Goal: Task Accomplishment & Management: Complete application form

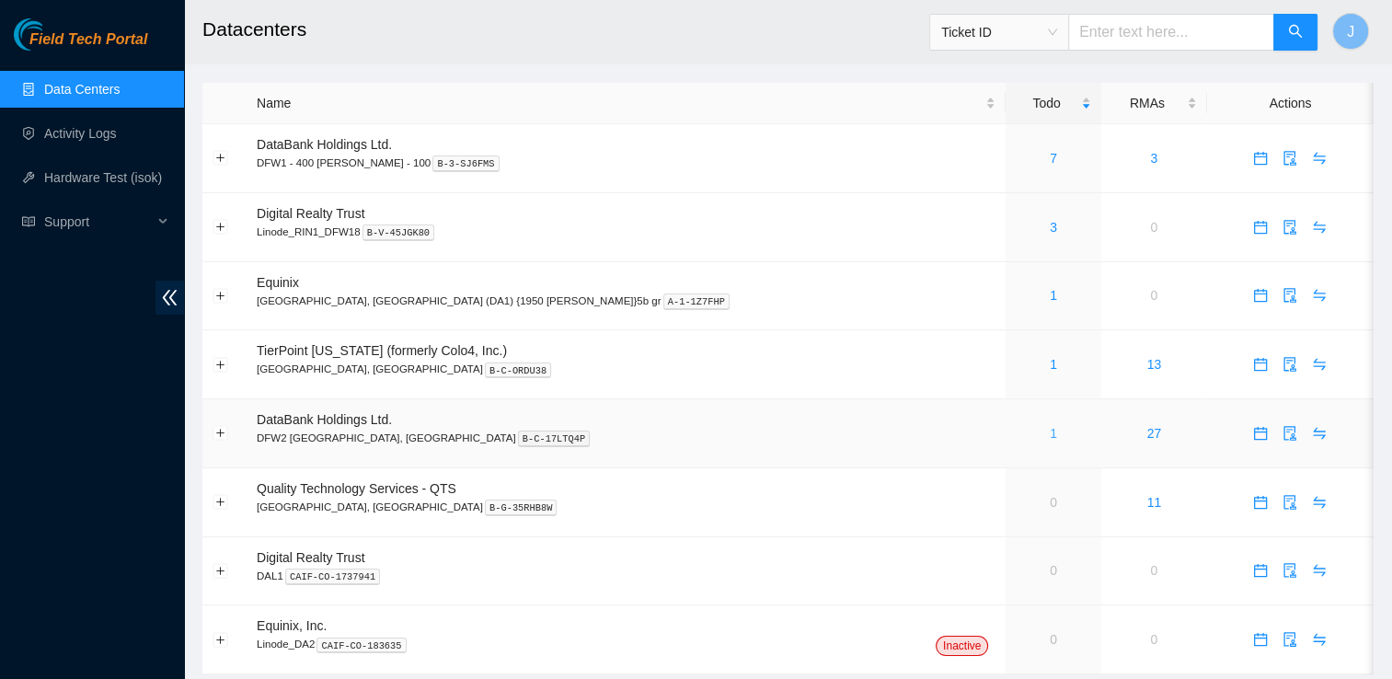
click at [1050, 431] on link "1" at bounding box center [1053, 433] width 7 height 15
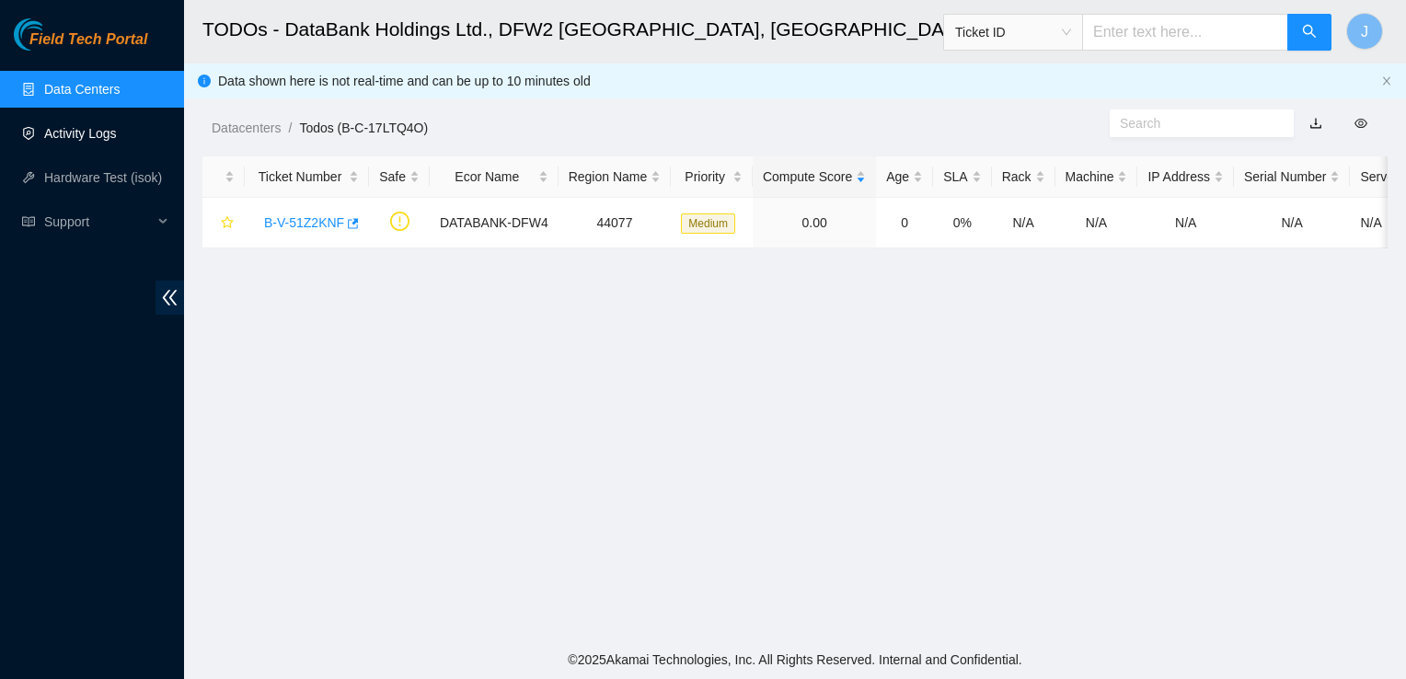
click at [65, 138] on link "Activity Logs" at bounding box center [80, 133] width 73 height 15
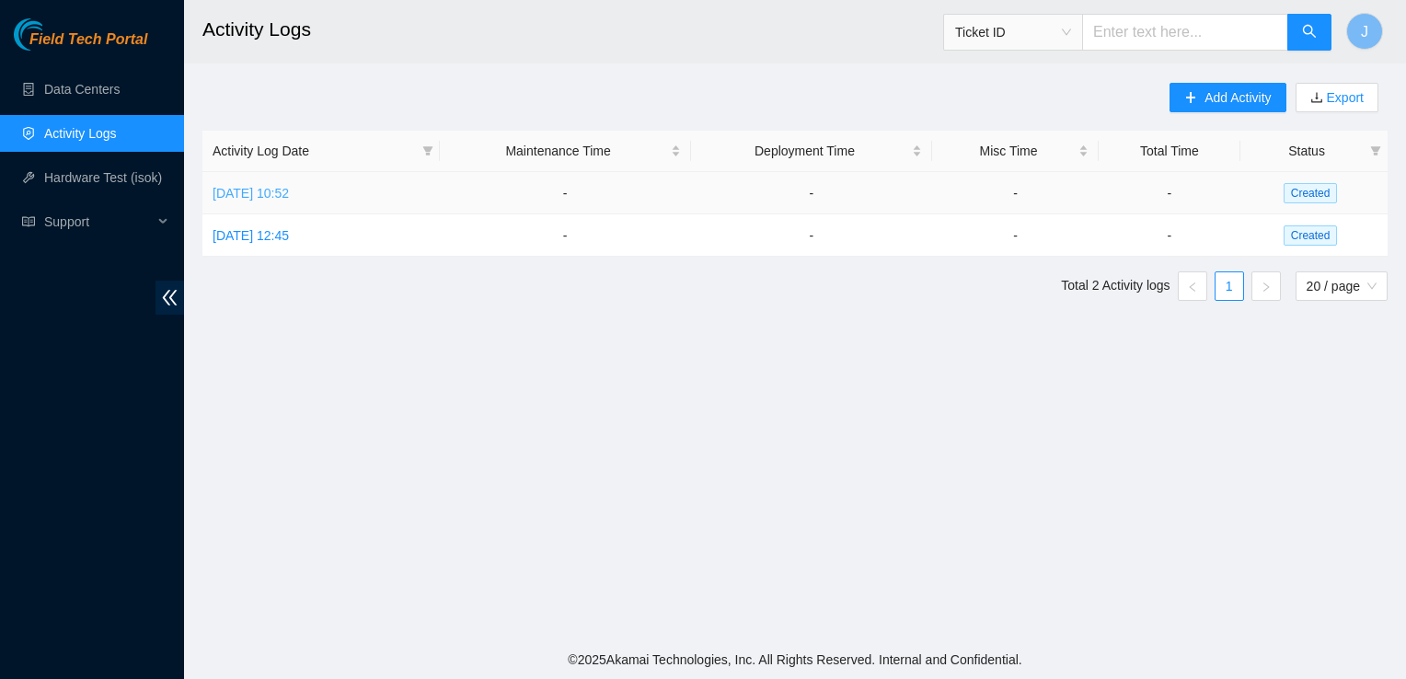
click at [289, 190] on link "Fri, 29 Aug 2025 10:52" at bounding box center [251, 193] width 76 height 15
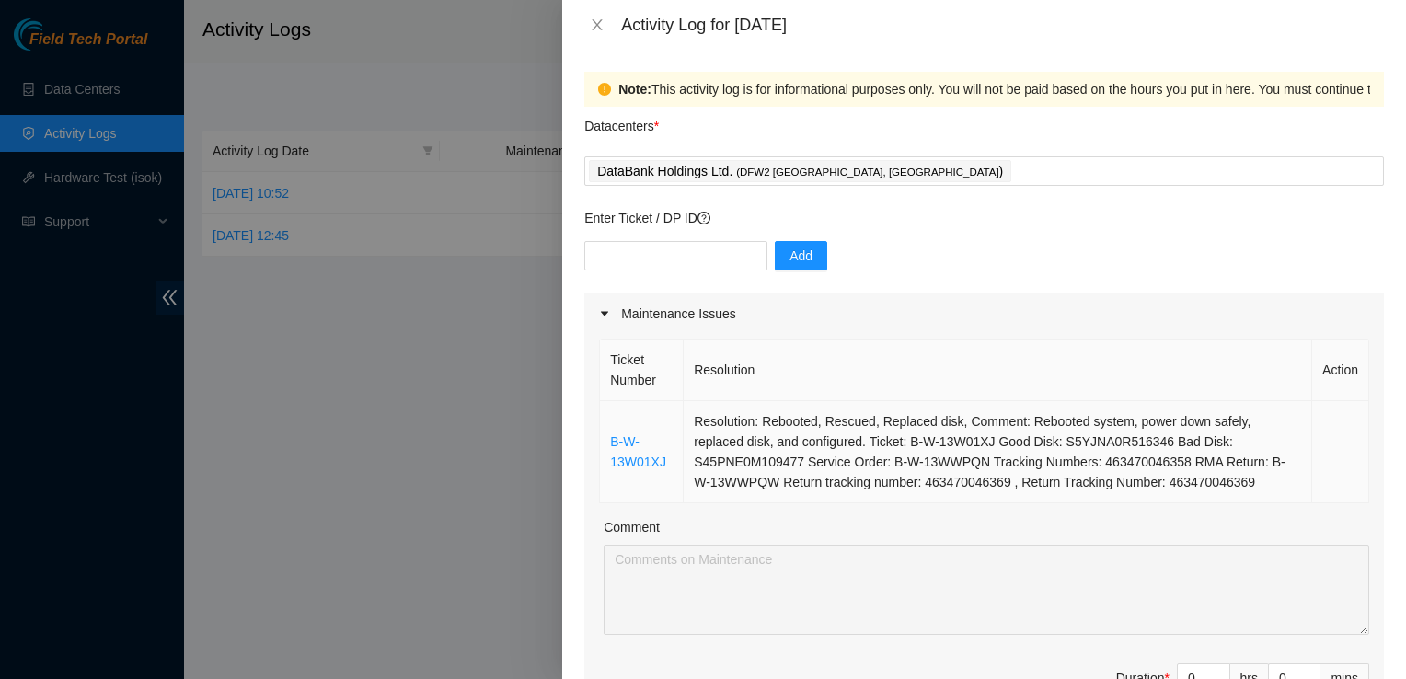
scroll to position [66, 0]
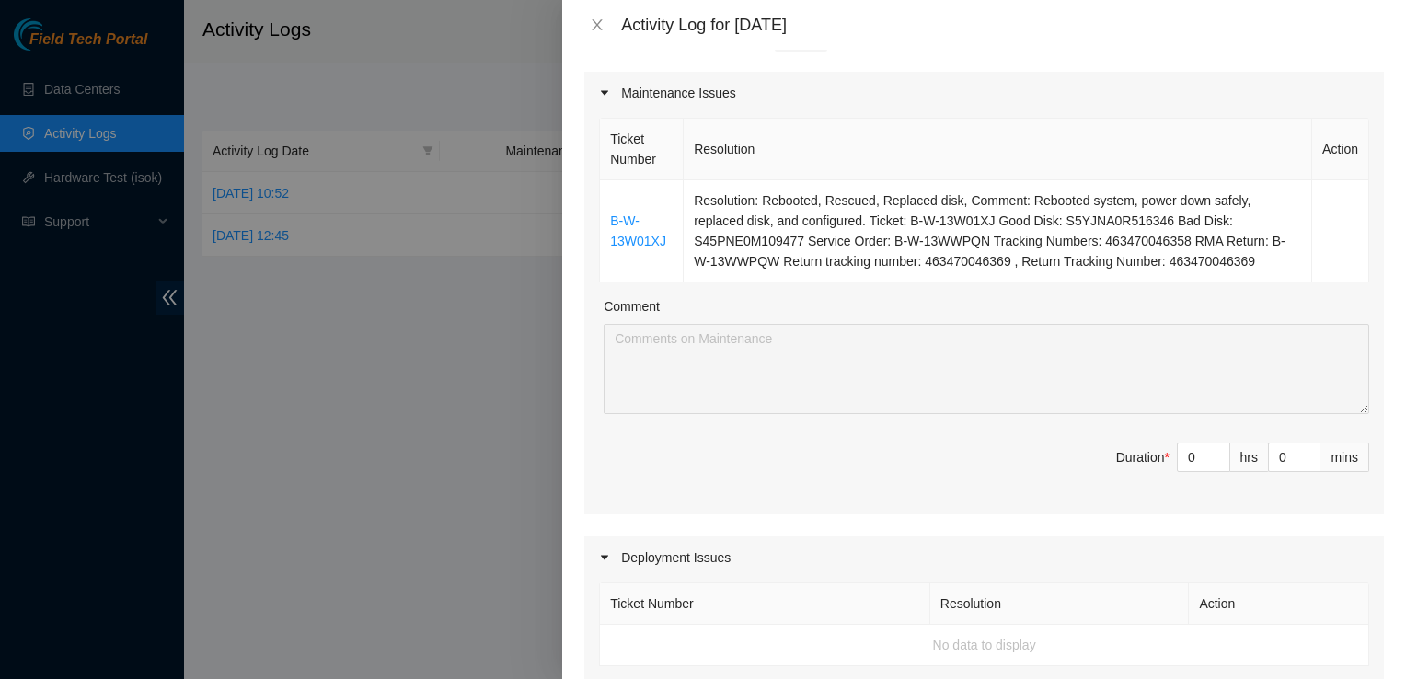
scroll to position [220, 0]
click at [1184, 446] on input "0" at bounding box center [1204, 459] width 52 height 28
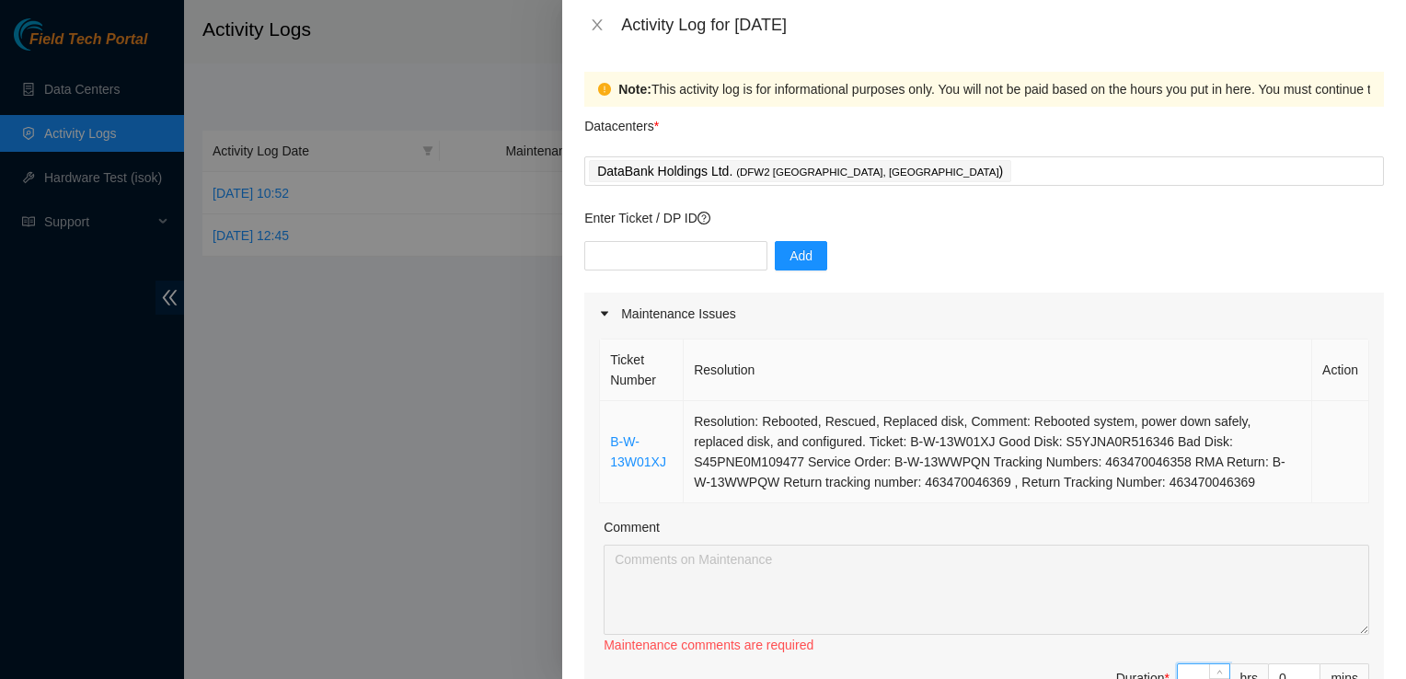
scroll to position [52, 0]
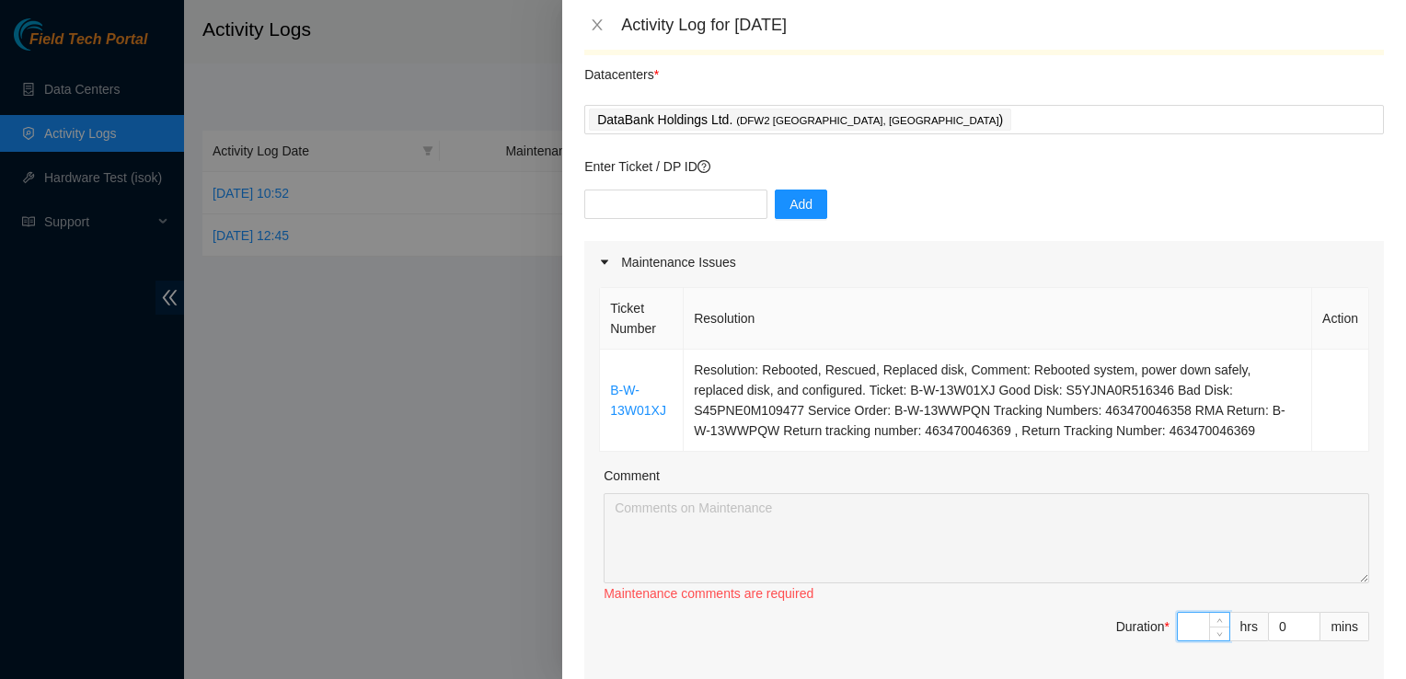
click at [423, 302] on div at bounding box center [703, 339] width 1406 height 679
click at [596, 29] on icon "close" at bounding box center [597, 24] width 15 height 15
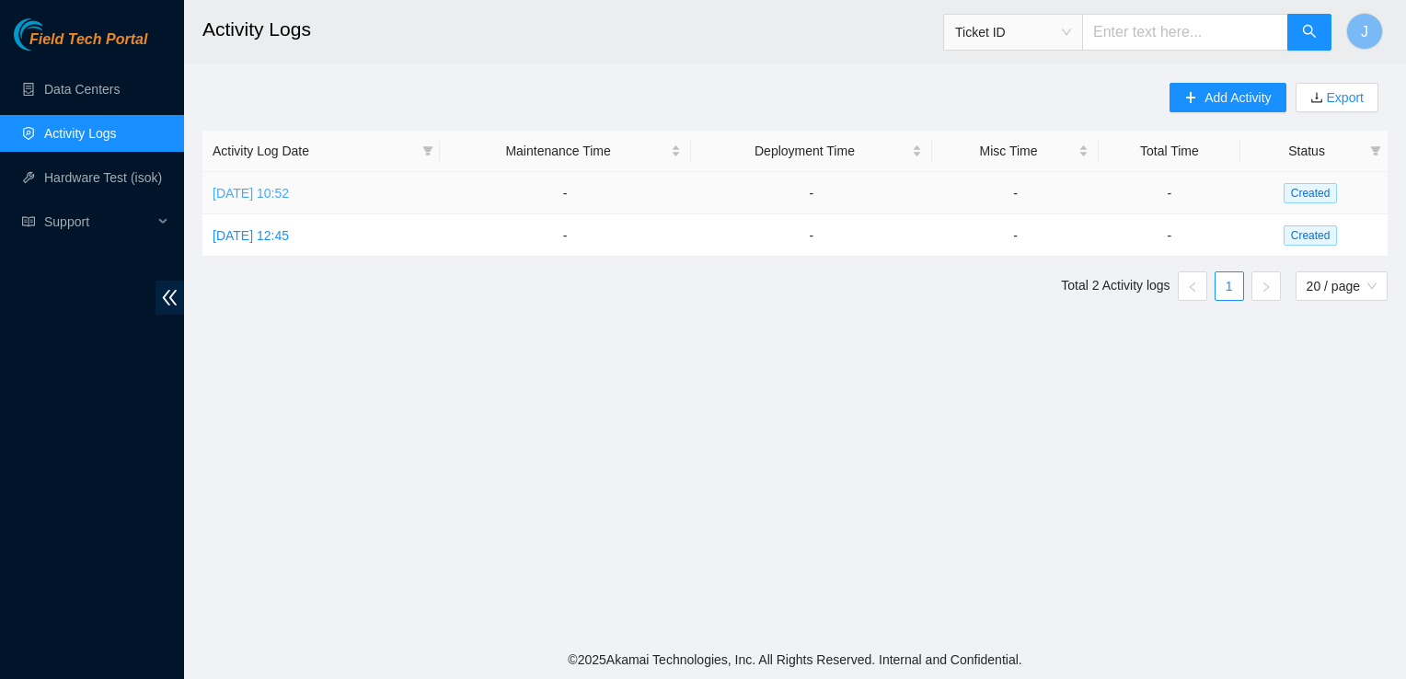
click at [247, 194] on link "Fri, 29 Aug 2025 10:52" at bounding box center [251, 193] width 76 height 15
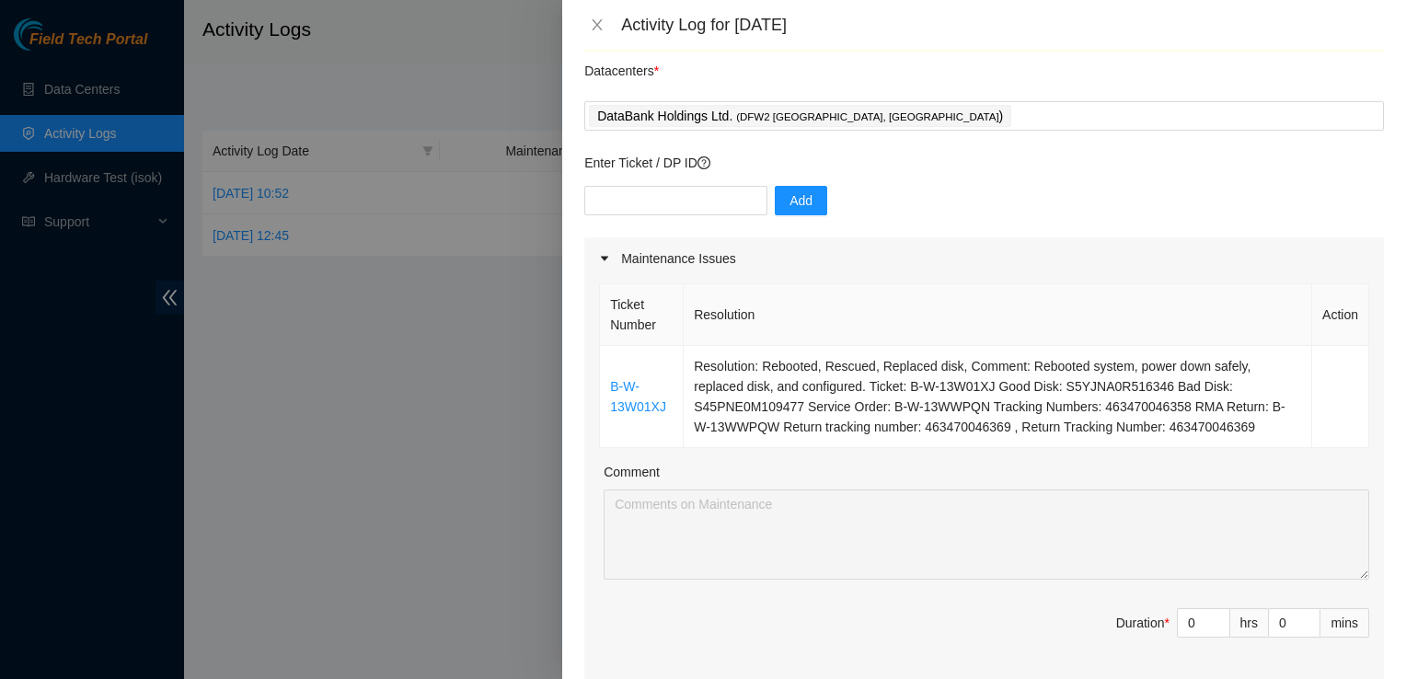
scroll to position [59, 0]
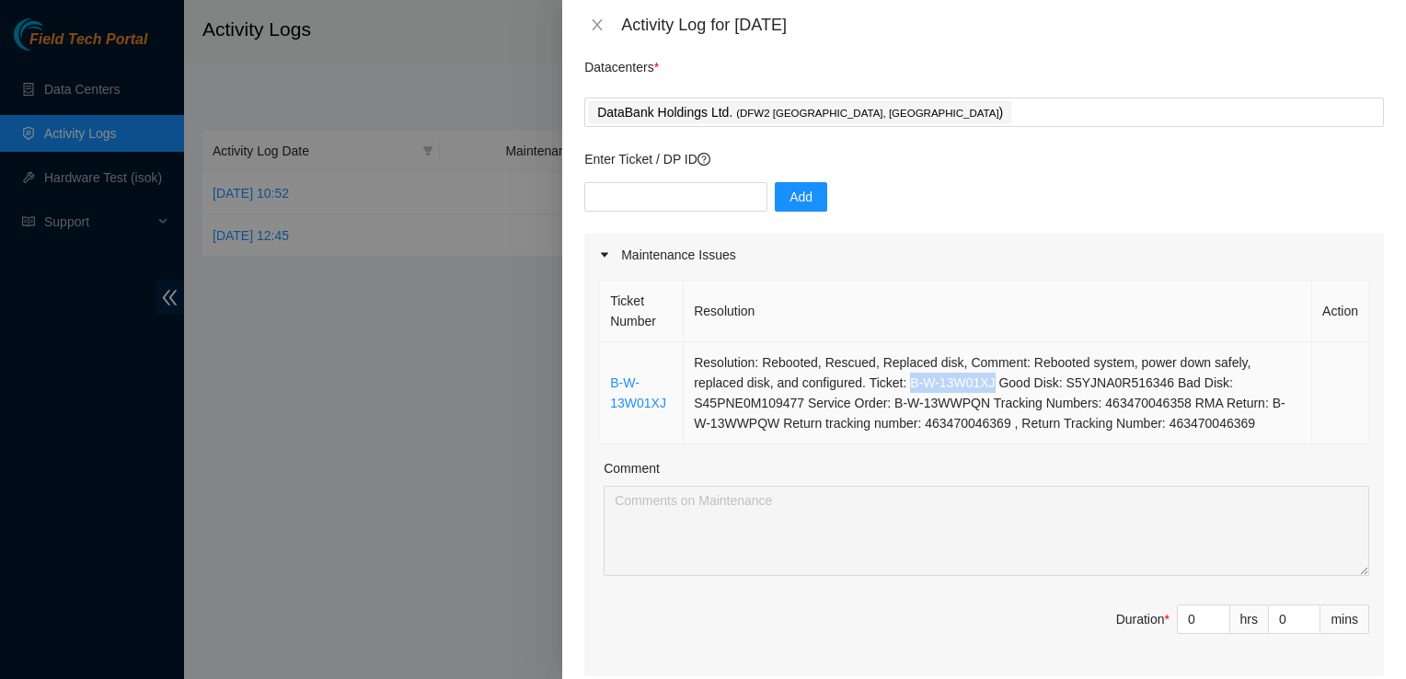
drag, startPoint x: 907, startPoint y: 383, endPoint x: 987, endPoint y: 386, distance: 80.1
click at [987, 386] on td "Resolution: Rebooted, Rescued, Replaced disk, Comment: Rebooted system, power d…" at bounding box center [998, 393] width 629 height 102
copy td "B-W-13W01XJ"
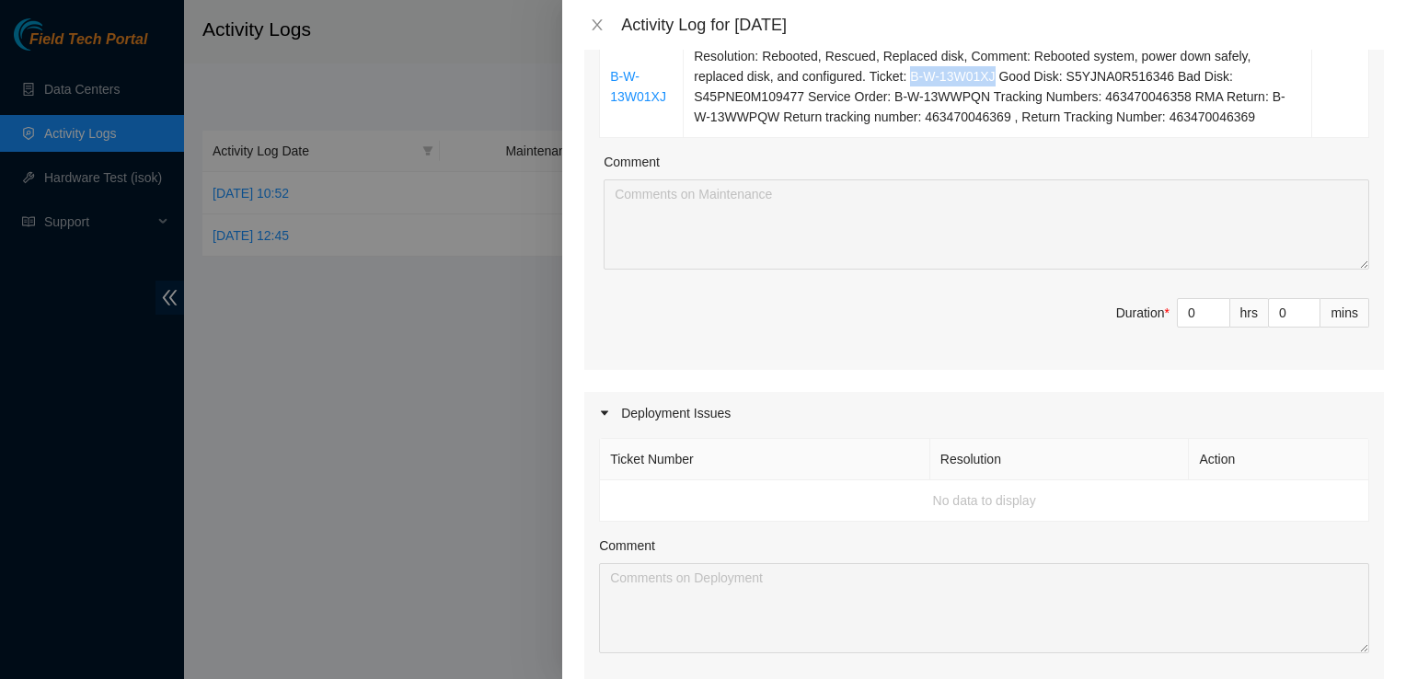
scroll to position [0, 0]
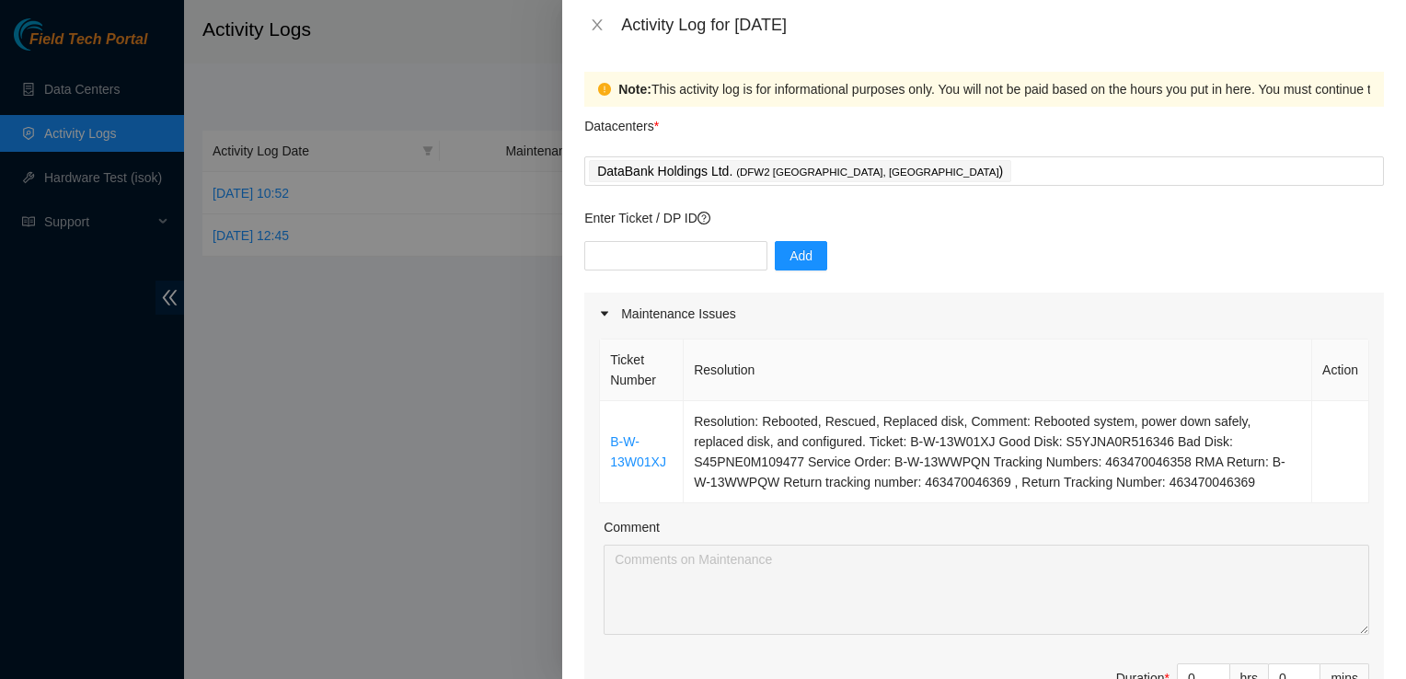
click at [1104, 303] on div "Maintenance Issues" at bounding box center [984, 314] width 800 height 42
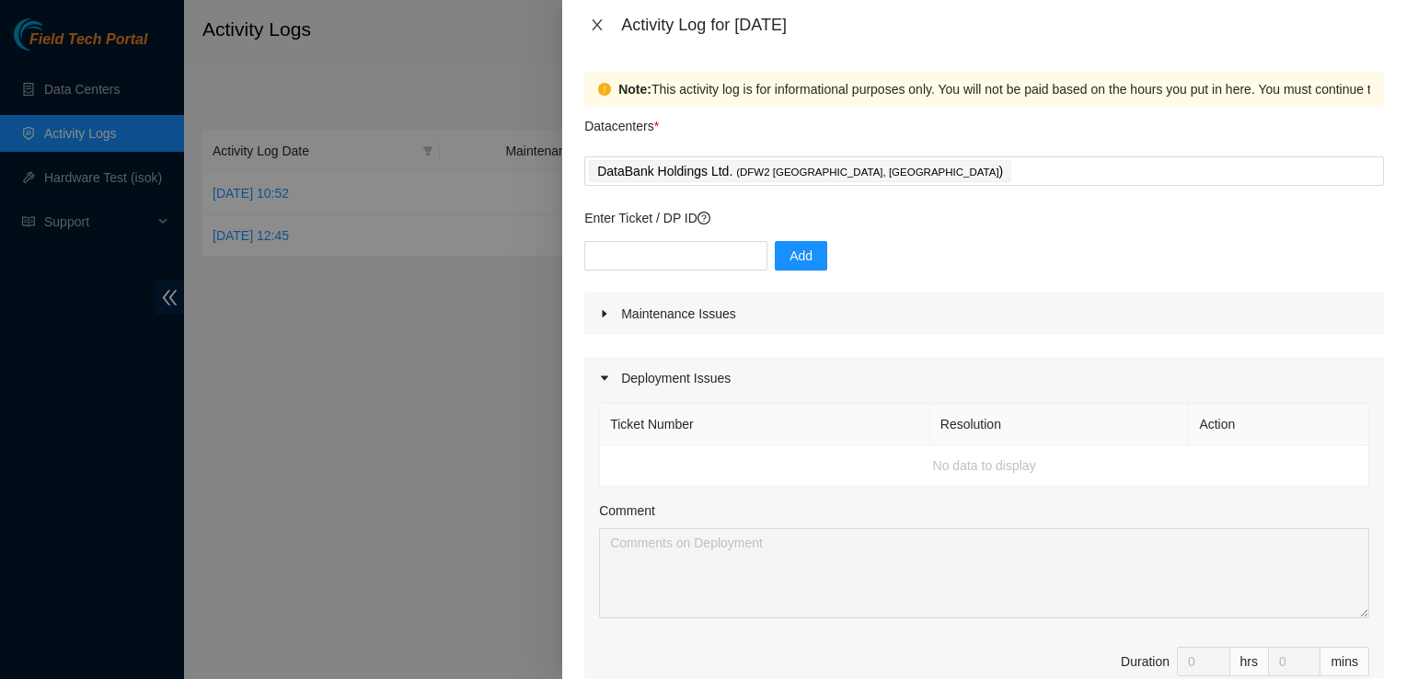
click at [601, 28] on icon "close" at bounding box center [597, 24] width 15 height 15
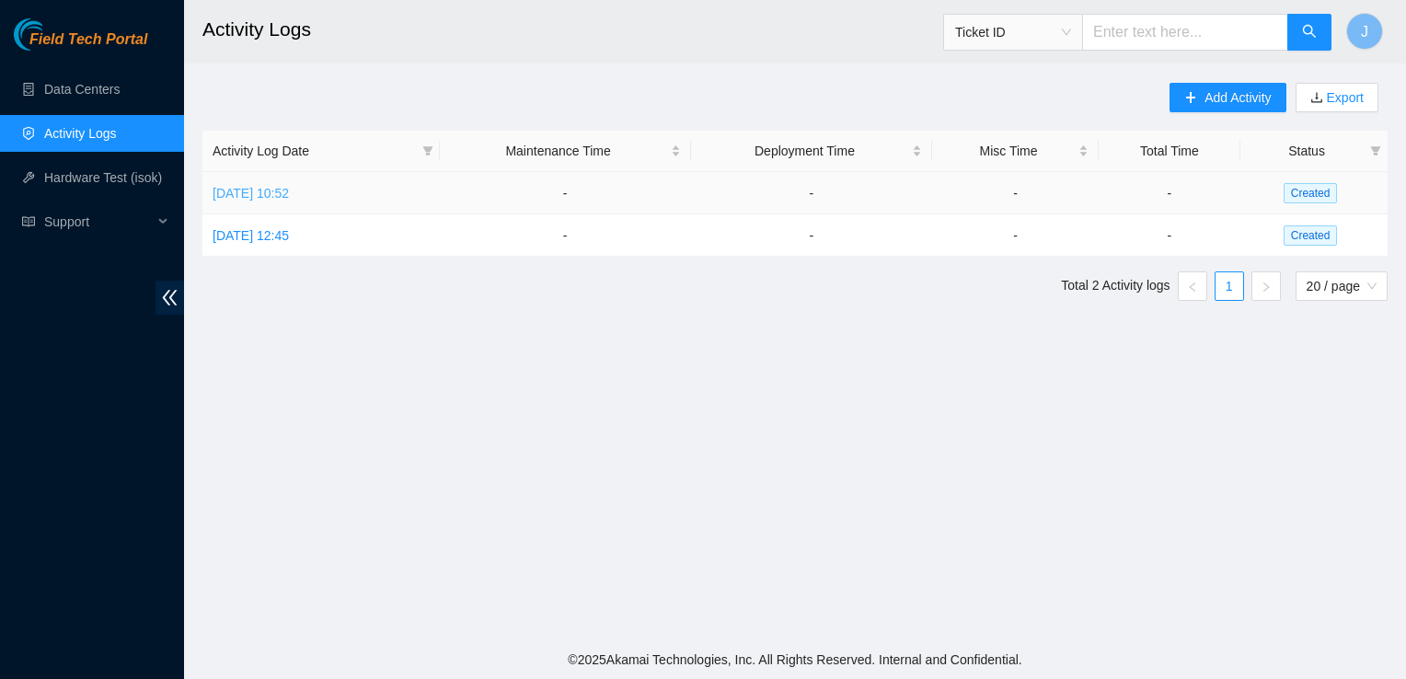
click at [271, 197] on link "Fri, 29 Aug 2025 10:52" at bounding box center [251, 193] width 76 height 15
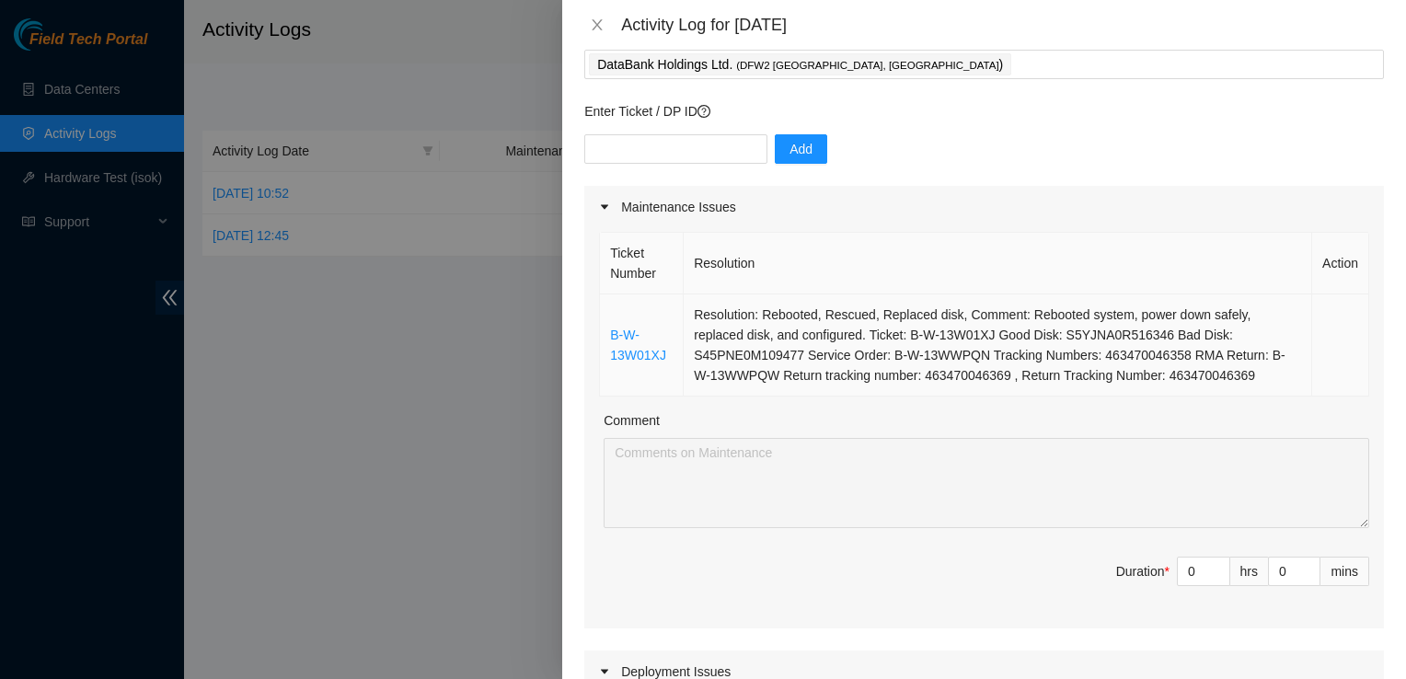
scroll to position [124, 0]
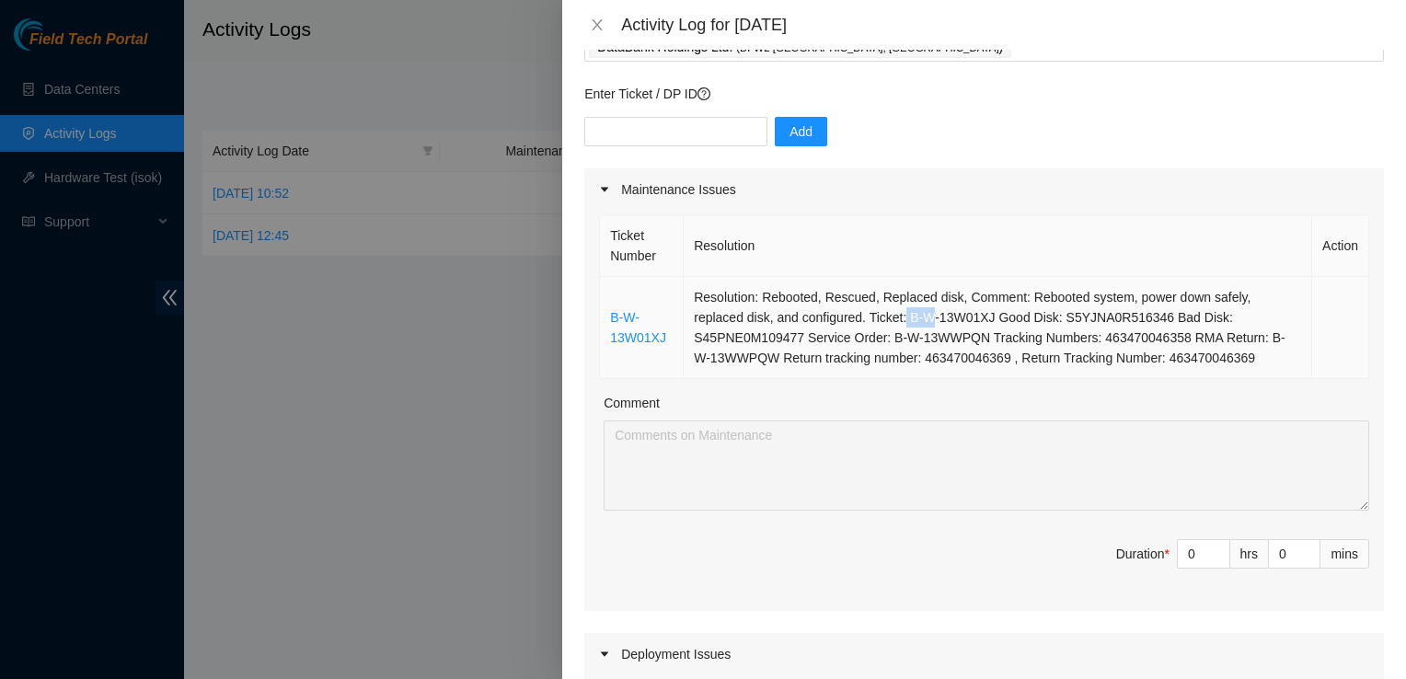
drag, startPoint x: 901, startPoint y: 316, endPoint x: 930, endPoint y: 324, distance: 30.6
click at [930, 324] on td "Resolution: Rebooted, Rescued, Replaced disk, Comment: Rebooted system, power d…" at bounding box center [998, 328] width 629 height 102
click at [929, 324] on td "Resolution: Rebooted, Rescued, Replaced disk, Comment: Rebooted system, power d…" at bounding box center [998, 328] width 629 height 102
drag, startPoint x: 904, startPoint y: 318, endPoint x: 987, endPoint y: 318, distance: 82.8
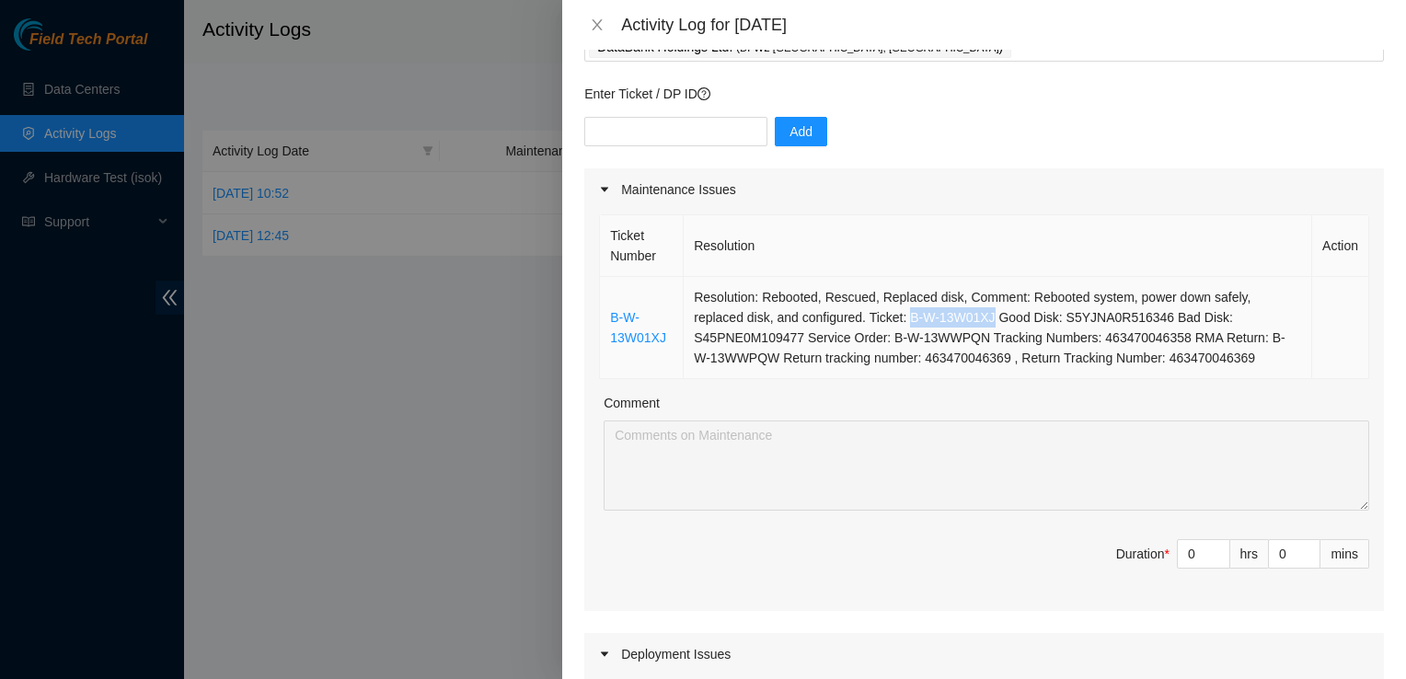
click at [987, 318] on td "Resolution: Rebooted, Rescued, Replaced disk, Comment: Rebooted system, power d…" at bounding box center [998, 328] width 629 height 102
copy td "B-W-13W01XJ"
type input "1"
click at [1215, 544] on span "up" at bounding box center [1220, 549] width 11 height 11
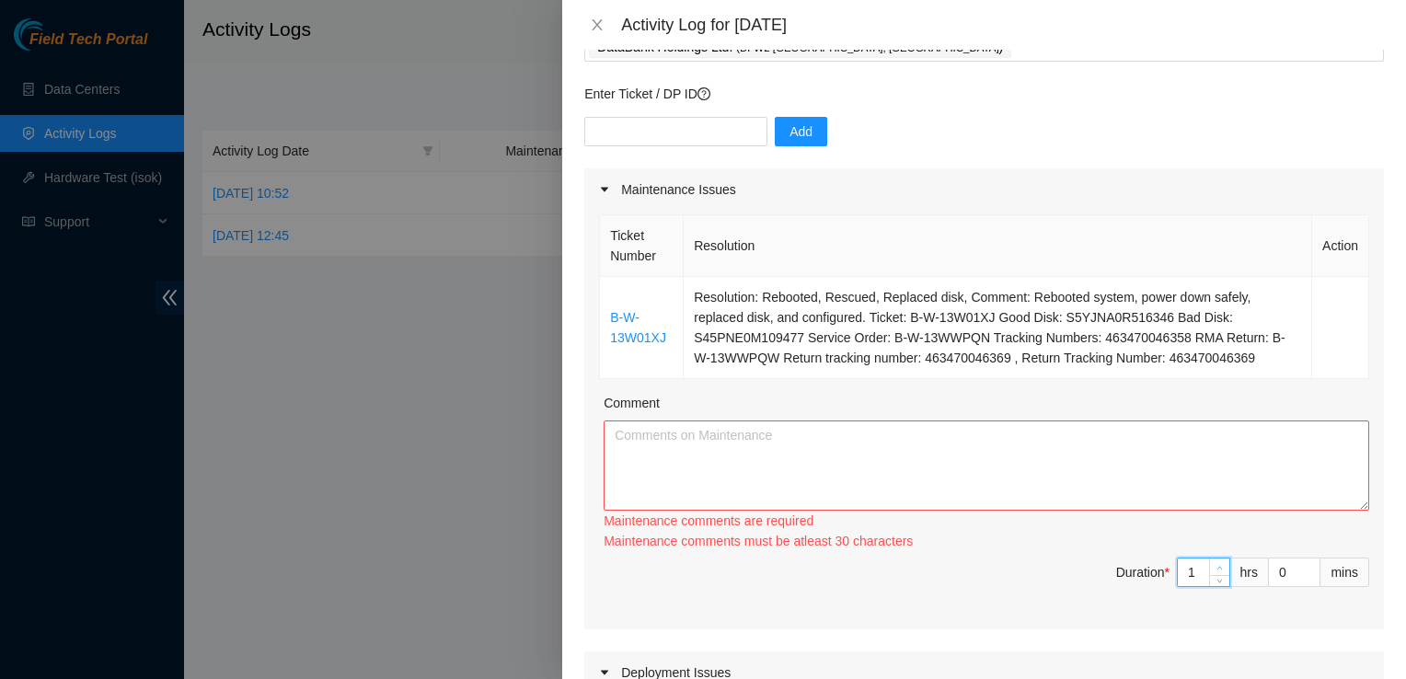
type input "2"
click at [1207, 543] on div "Ticket Number Resolution Action B-W-13W01XJ Resolution: Rebooted, Rescued, Repl…" at bounding box center [984, 420] width 800 height 419
click at [1207, 543] on div "Maintenance comments must be atleast 60 characters" at bounding box center [987, 541] width 766 height 20
drag, startPoint x: 1207, startPoint y: 543, endPoint x: 1225, endPoint y: 566, distance: 28.9
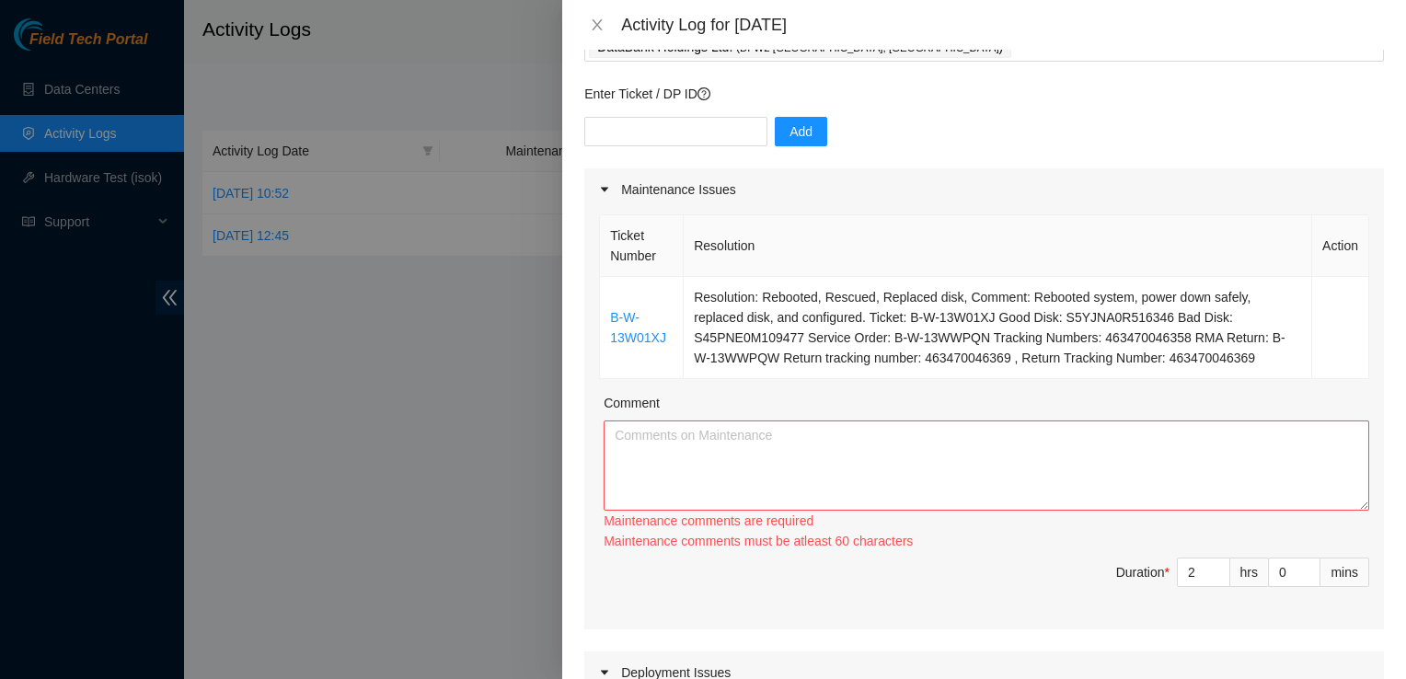
click at [1230, 566] on div "hrs" at bounding box center [1249, 572] width 39 height 29
type input "3"
click at [1209, 572] on span "Increase Value" at bounding box center [1219, 567] width 20 height 17
type input "4"
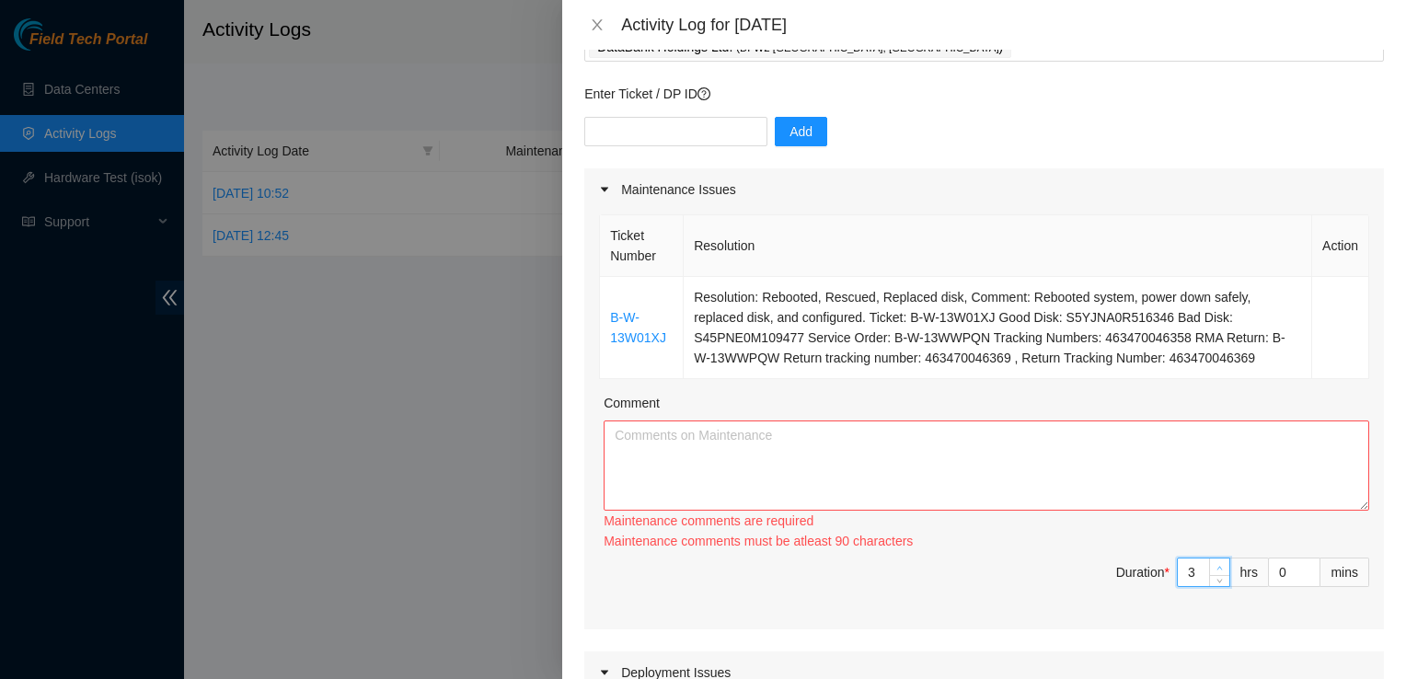
type input "4"
click at [1211, 559] on span "Increase Value" at bounding box center [1219, 567] width 20 height 17
type input "5"
click at [1217, 565] on icon "up" at bounding box center [1220, 568] width 6 height 6
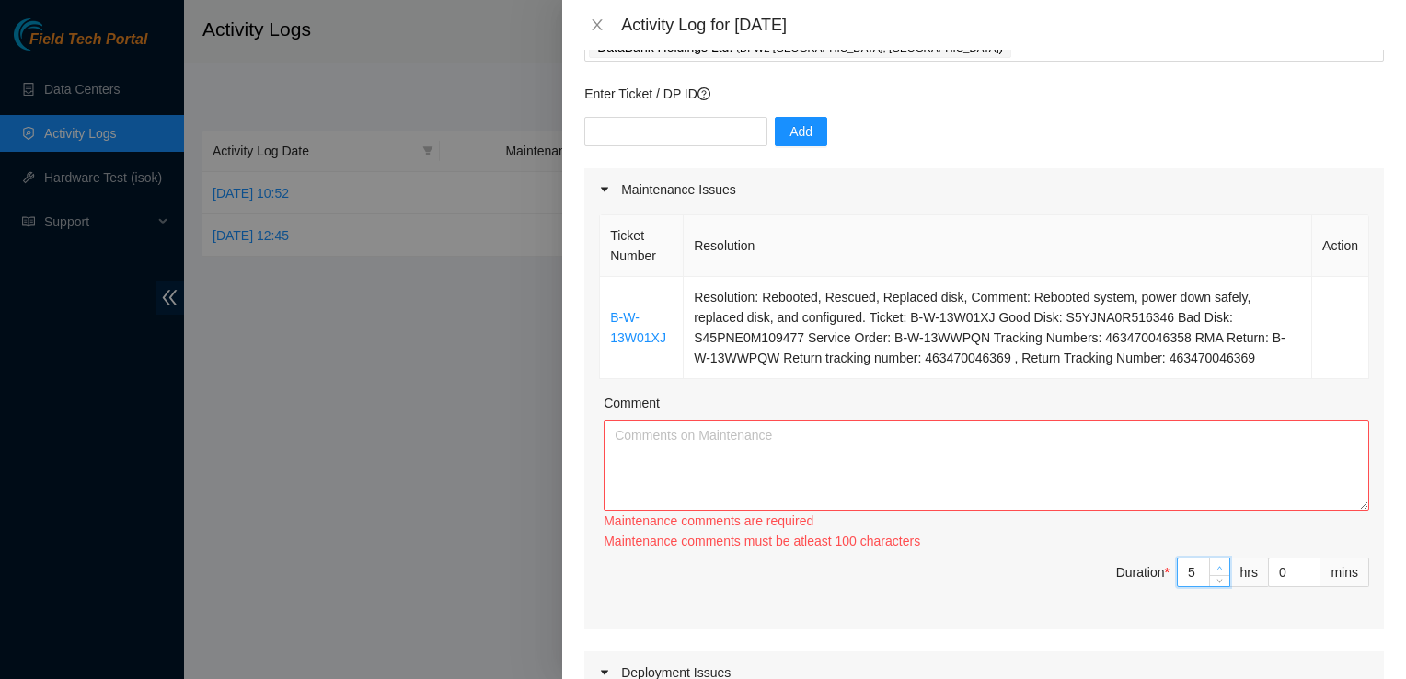
type input "6"
click at [1217, 565] on icon "up" at bounding box center [1220, 568] width 6 height 6
type input "7"
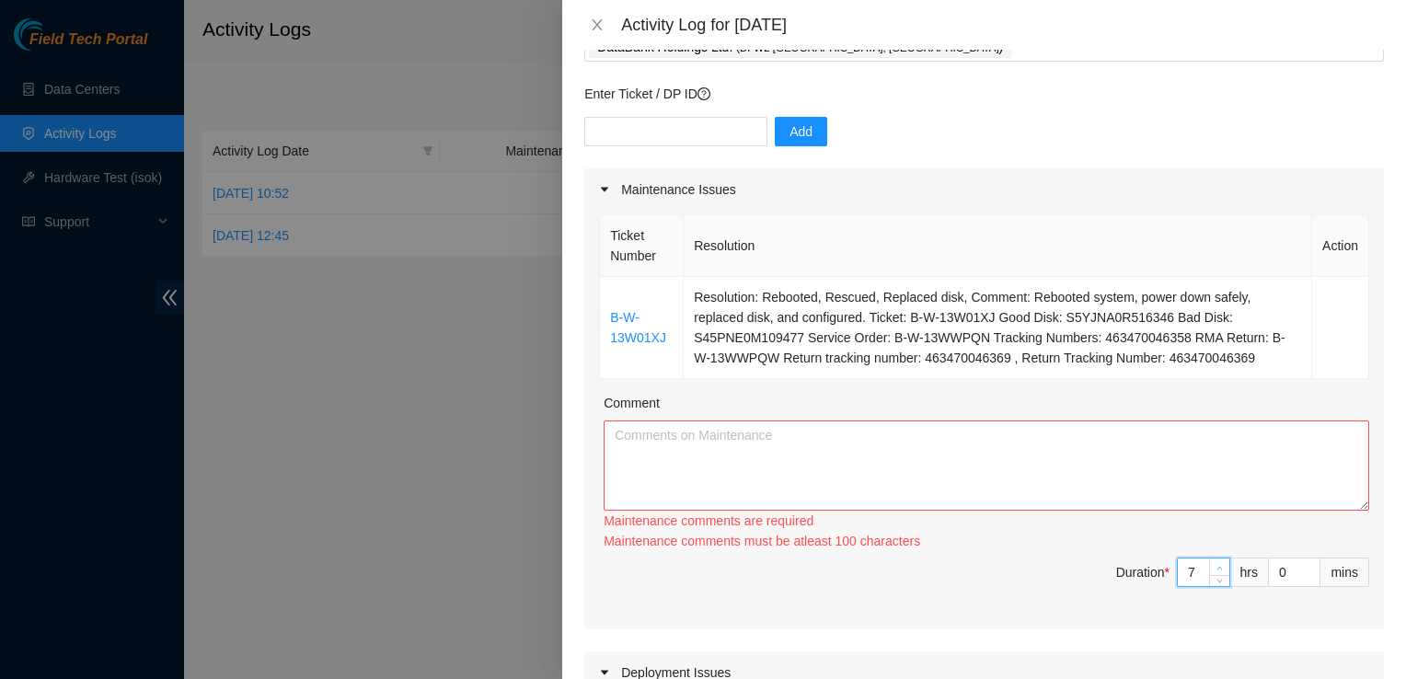
click at [1217, 565] on icon "up" at bounding box center [1220, 568] width 6 height 6
type input "8"
click at [1217, 565] on icon "up" at bounding box center [1220, 568] width 6 height 6
type input "9"
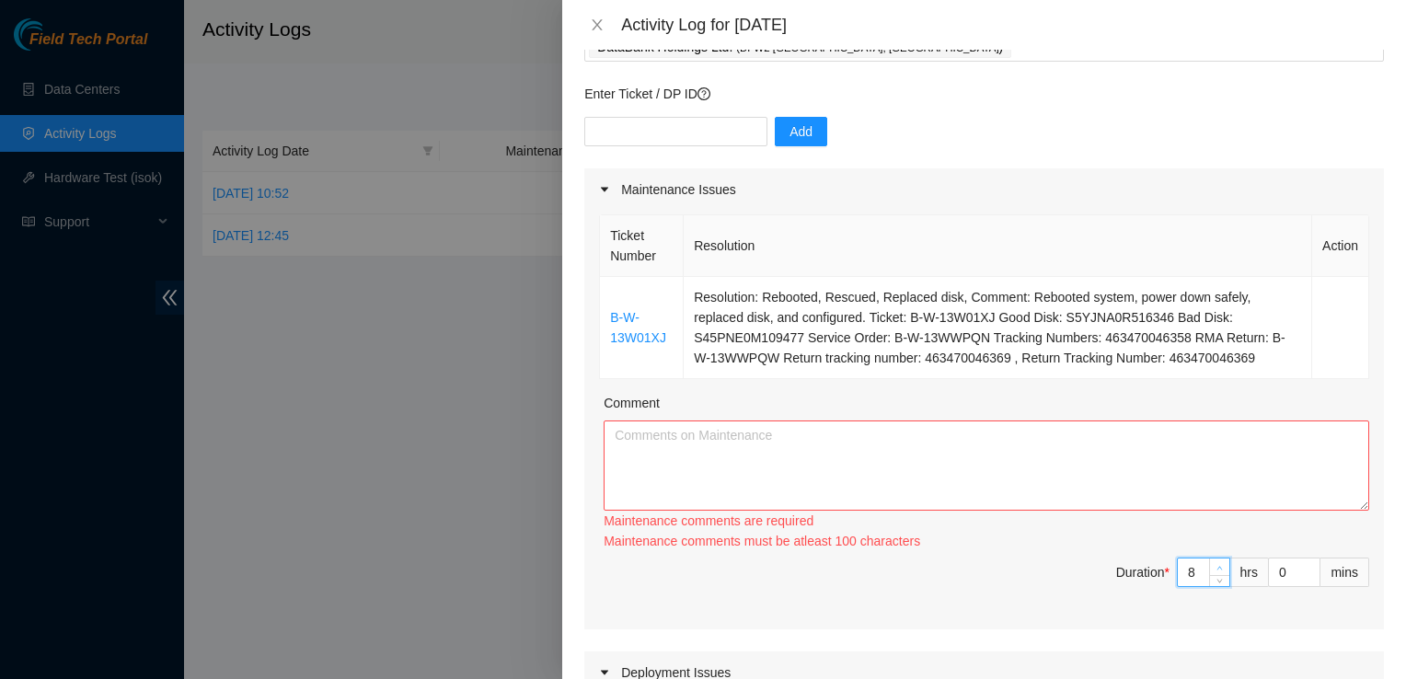
type input "9"
click at [1217, 565] on icon "up" at bounding box center [1220, 568] width 6 height 6
type input "10"
click at [1217, 566] on icon "up" at bounding box center [1220, 568] width 6 height 6
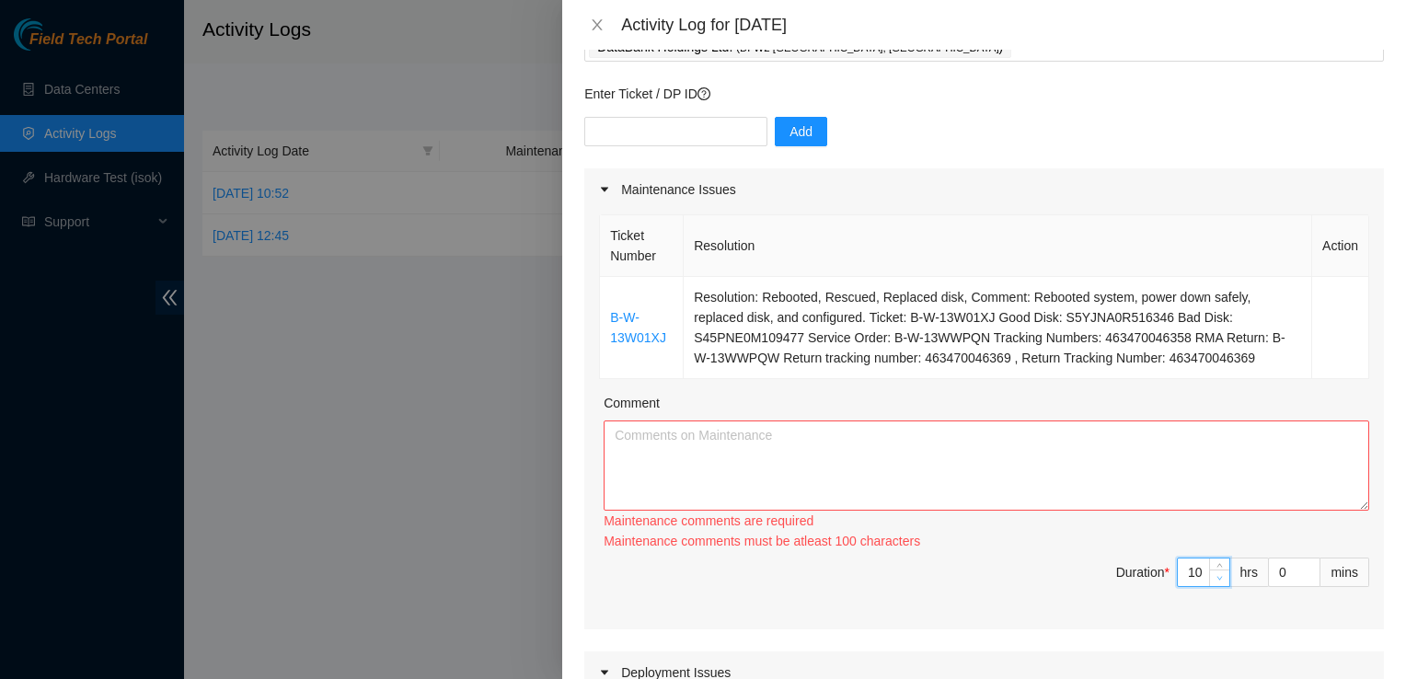
type input "9"
click at [1217, 579] on icon "down" at bounding box center [1220, 578] width 6 height 6
click at [694, 452] on textarea "Comment" at bounding box center [987, 466] width 766 height 90
paste textarea "started the day by opening ticket b-w-13w01xj and followed the process to resol…"
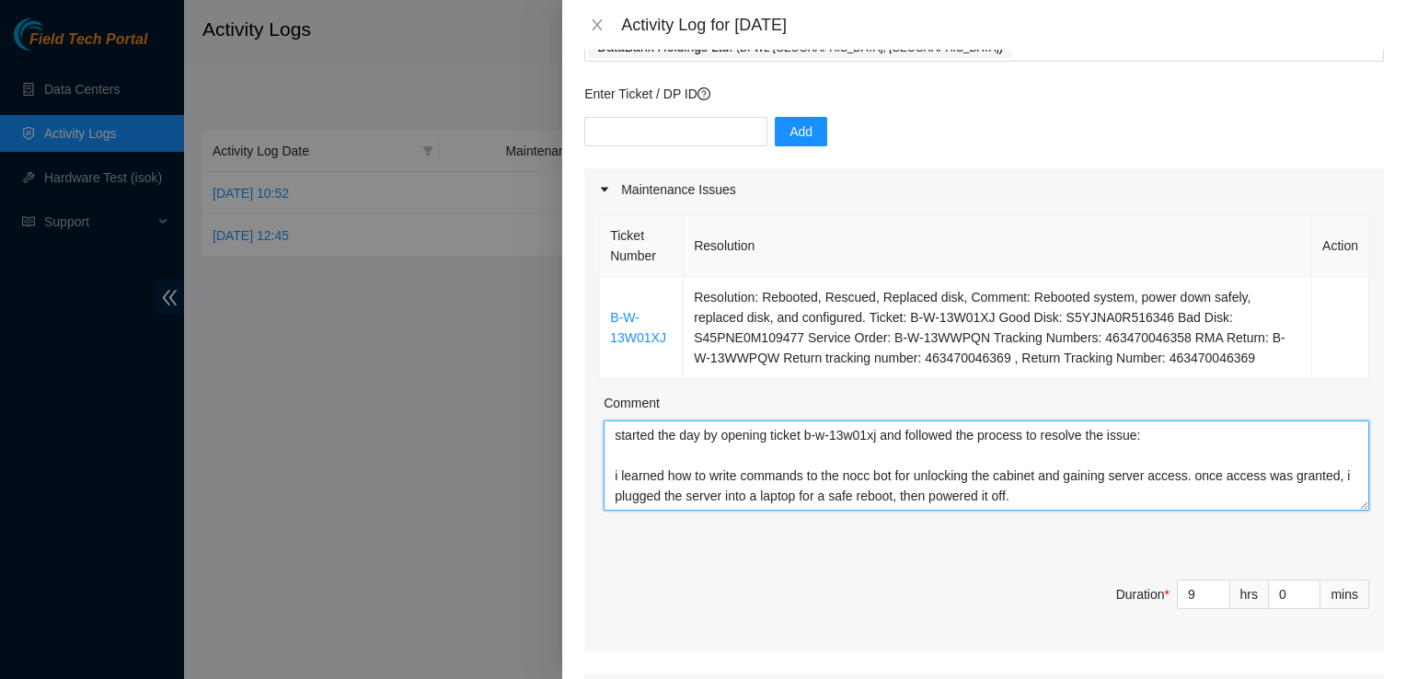
scroll to position [156, 0]
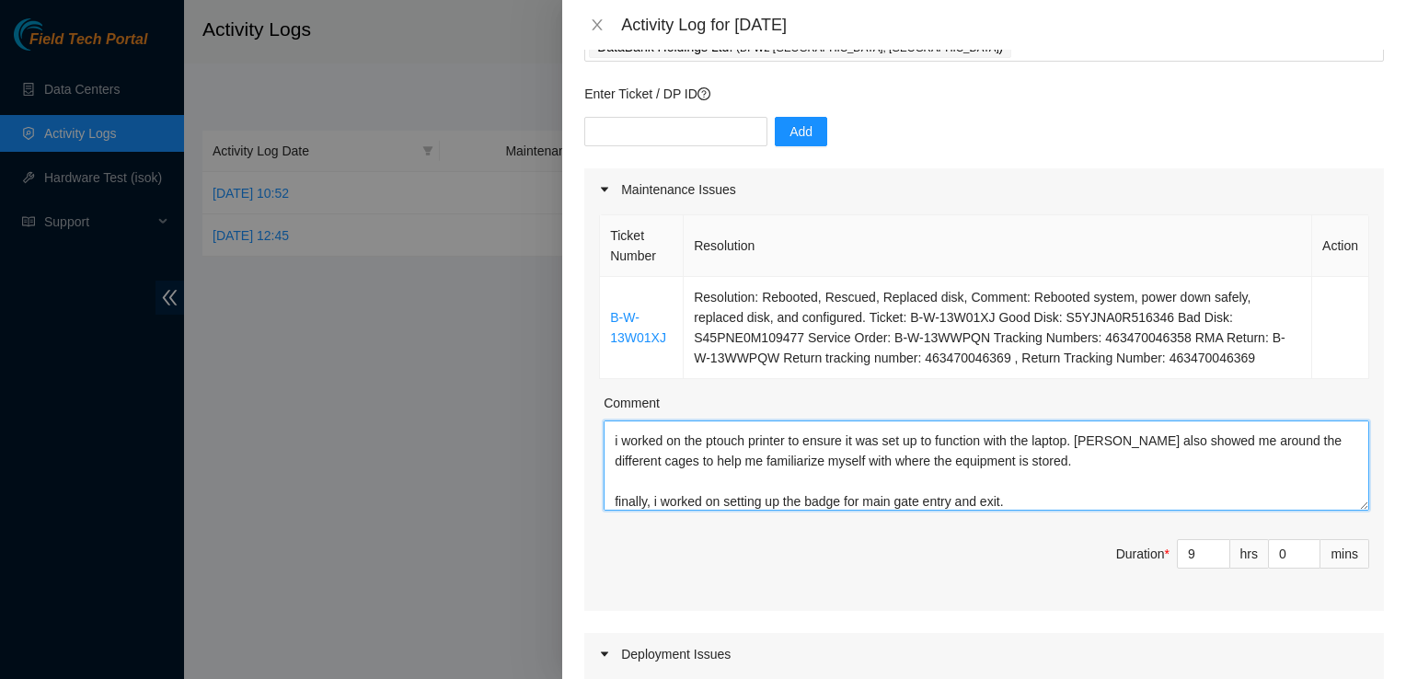
type textarea "started the day by opening ticket b-w-13w01xj and followed the process to resol…"
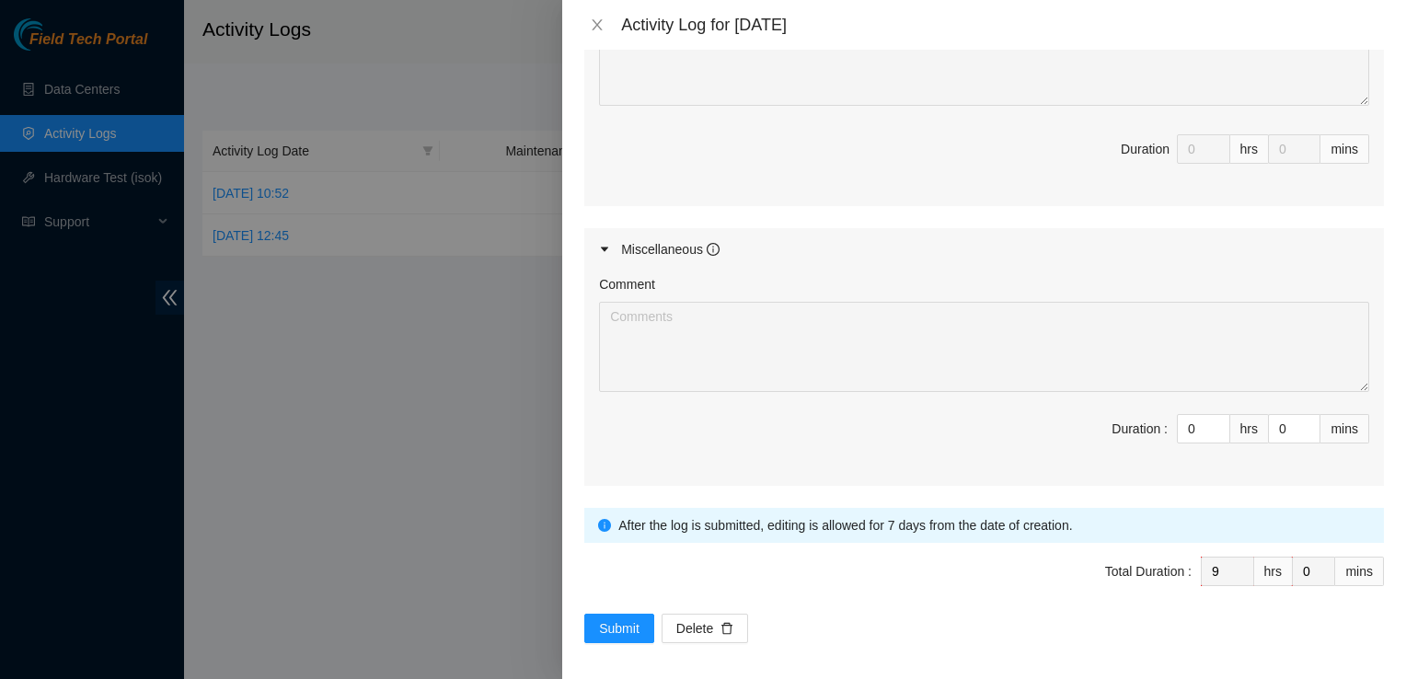
scroll to position [916, 0]
click at [632, 620] on span "Submit" at bounding box center [619, 626] width 40 height 20
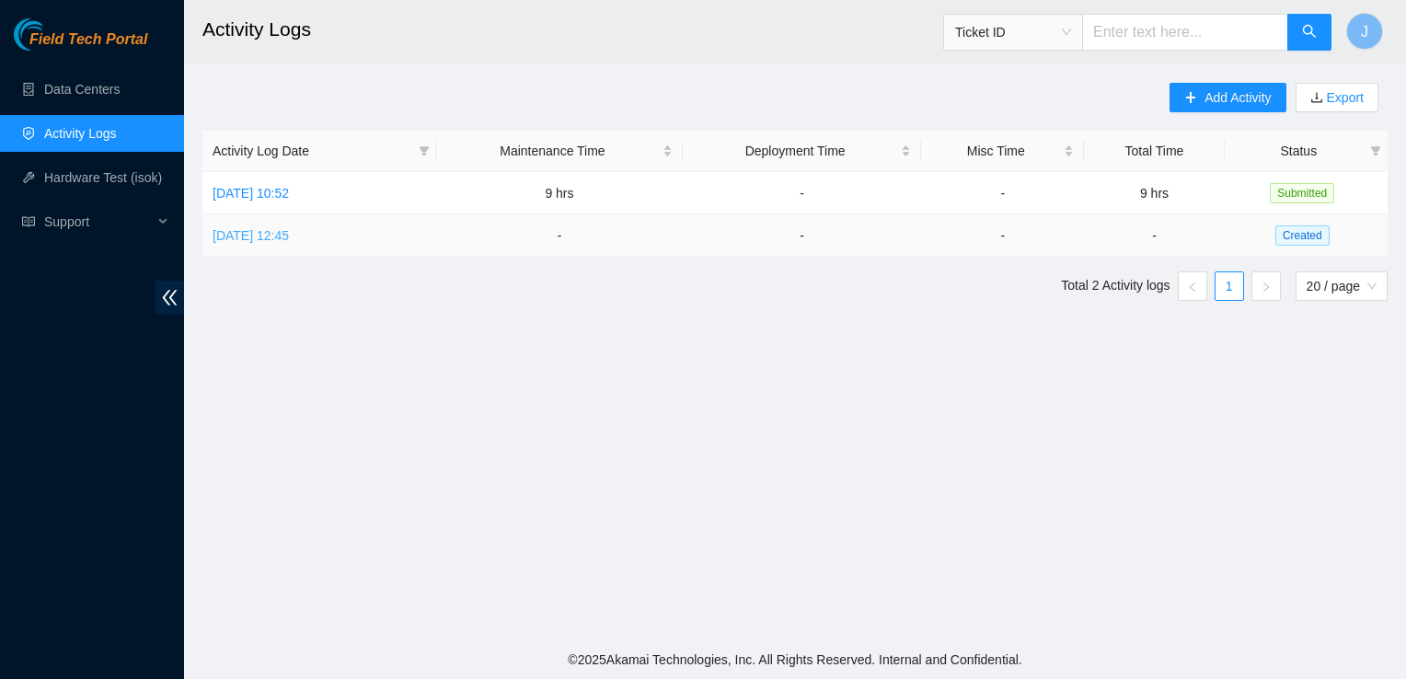
click at [280, 238] on link "Thu, 28 Aug 2025 12:45" at bounding box center [251, 235] width 76 height 15
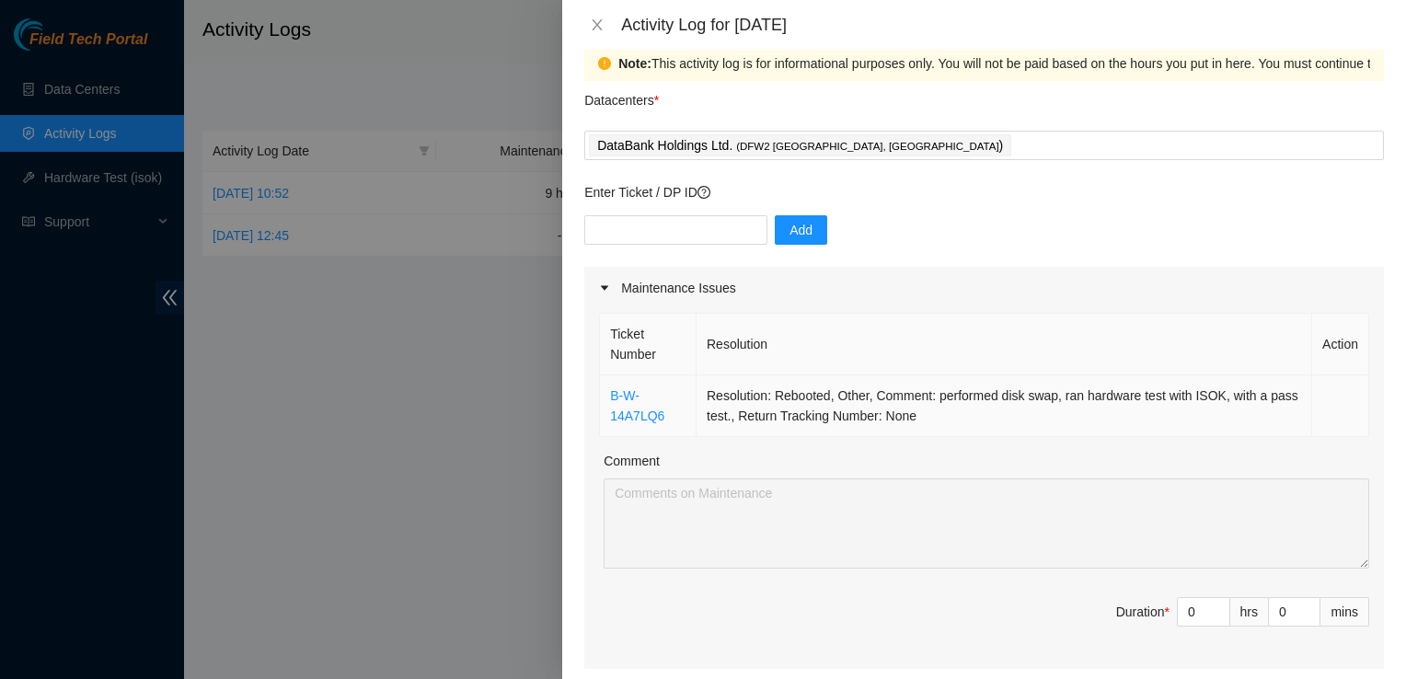
scroll to position [10, 0]
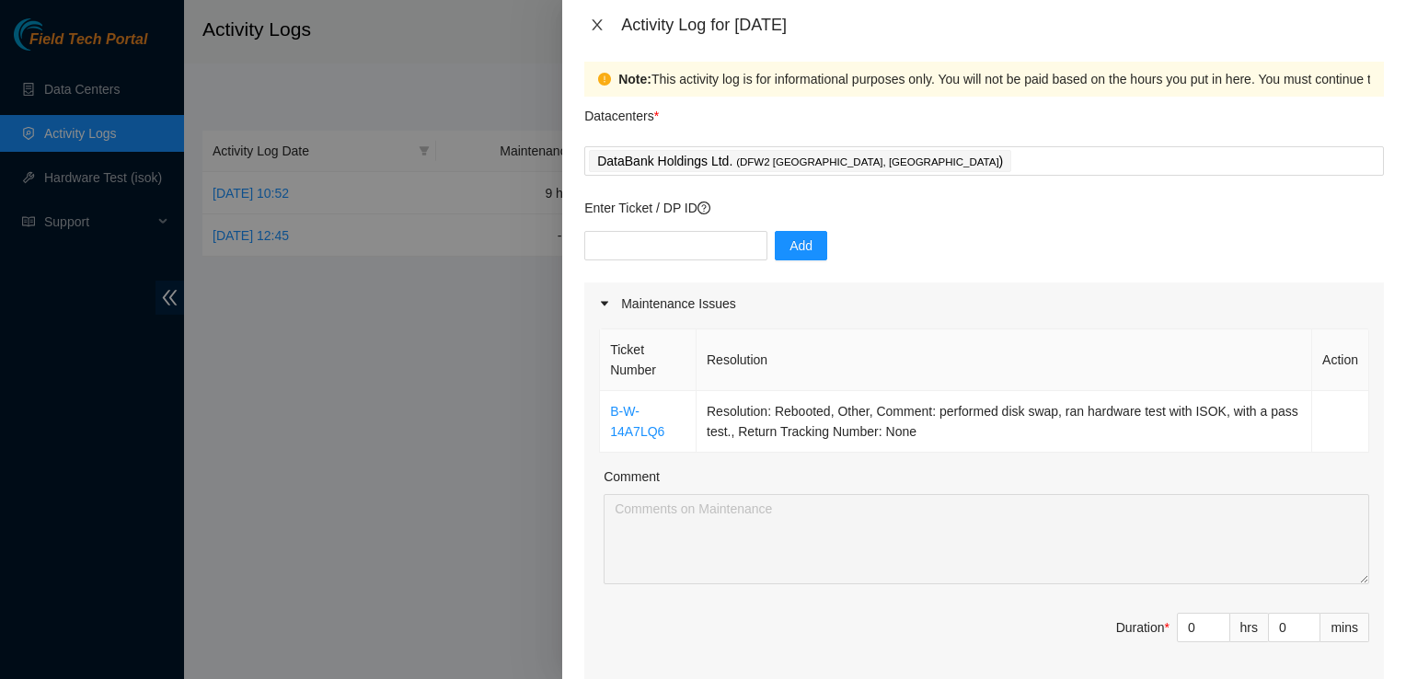
click at [605, 21] on button "Close" at bounding box center [597, 25] width 26 height 17
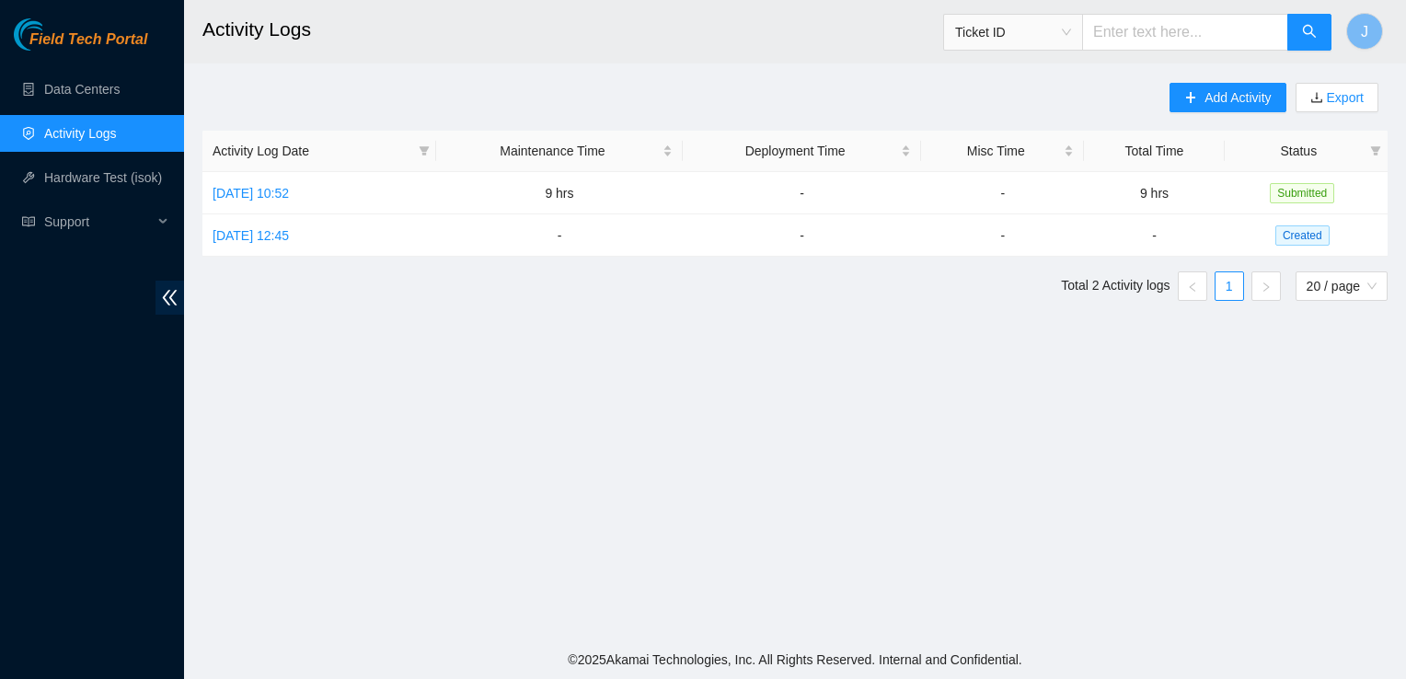
click at [605, 21] on h2 "Activity Logs" at bounding box center [681, 29] width 959 height 59
click at [860, 558] on main "Activity Logs Ticket ID J Add Activity Export Activity Log Date Maintenance Tim…" at bounding box center [795, 320] width 1222 height 641
click at [1230, 102] on span "Add Activity" at bounding box center [1238, 97] width 66 height 20
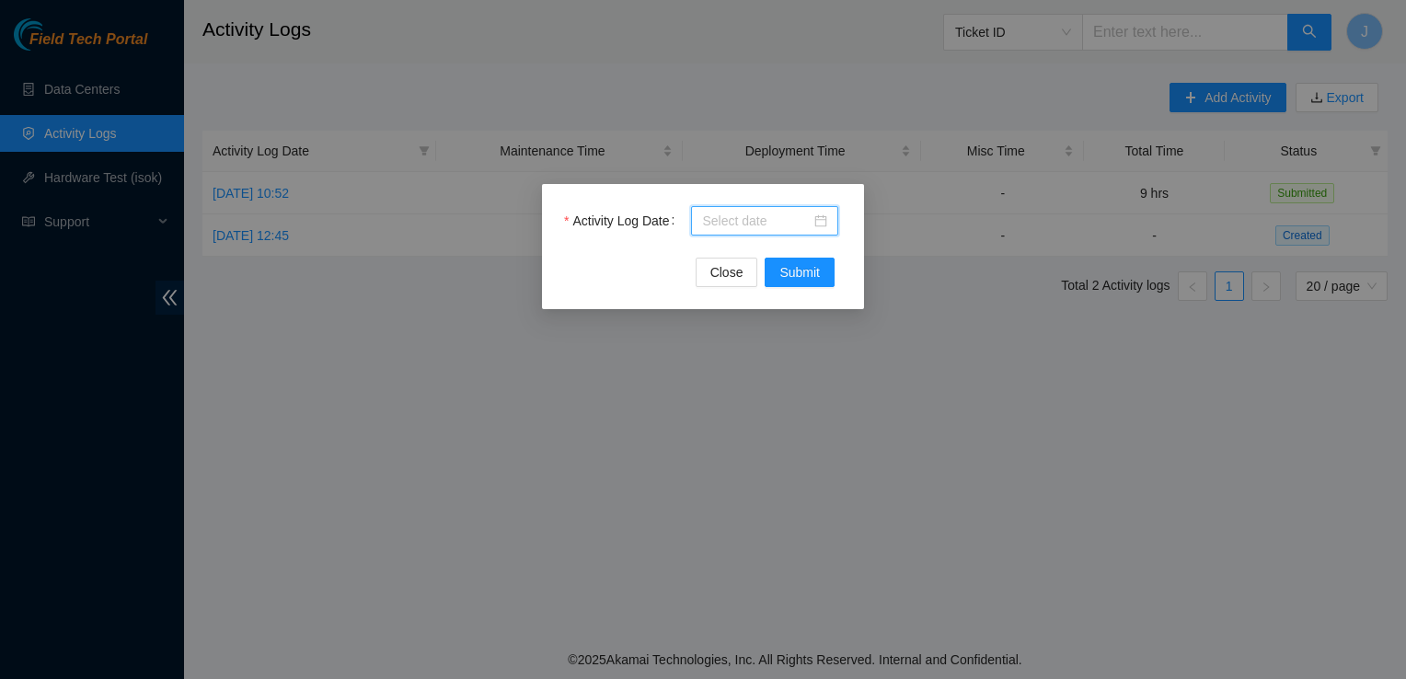
click at [779, 215] on input "Activity Log Date" at bounding box center [756, 221] width 109 height 20
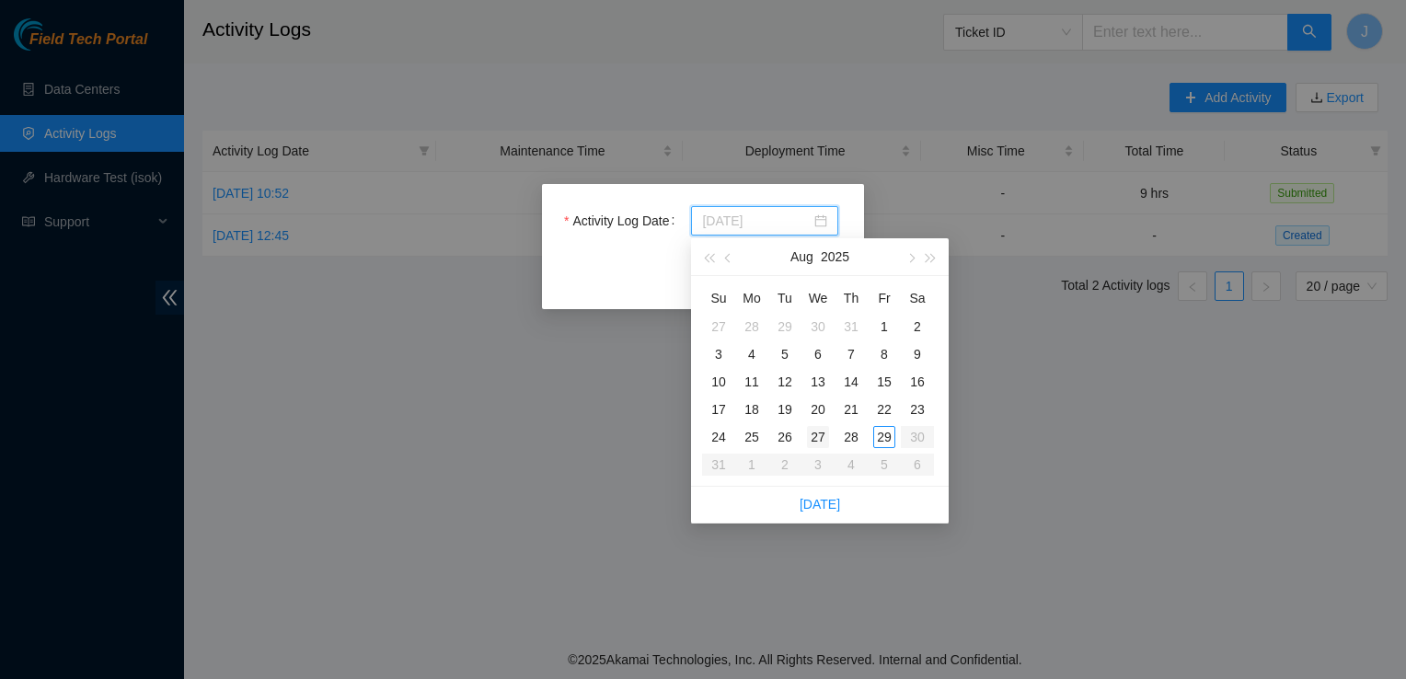
type input "2025-08-27"
click at [814, 436] on div "27" at bounding box center [818, 437] width 22 height 22
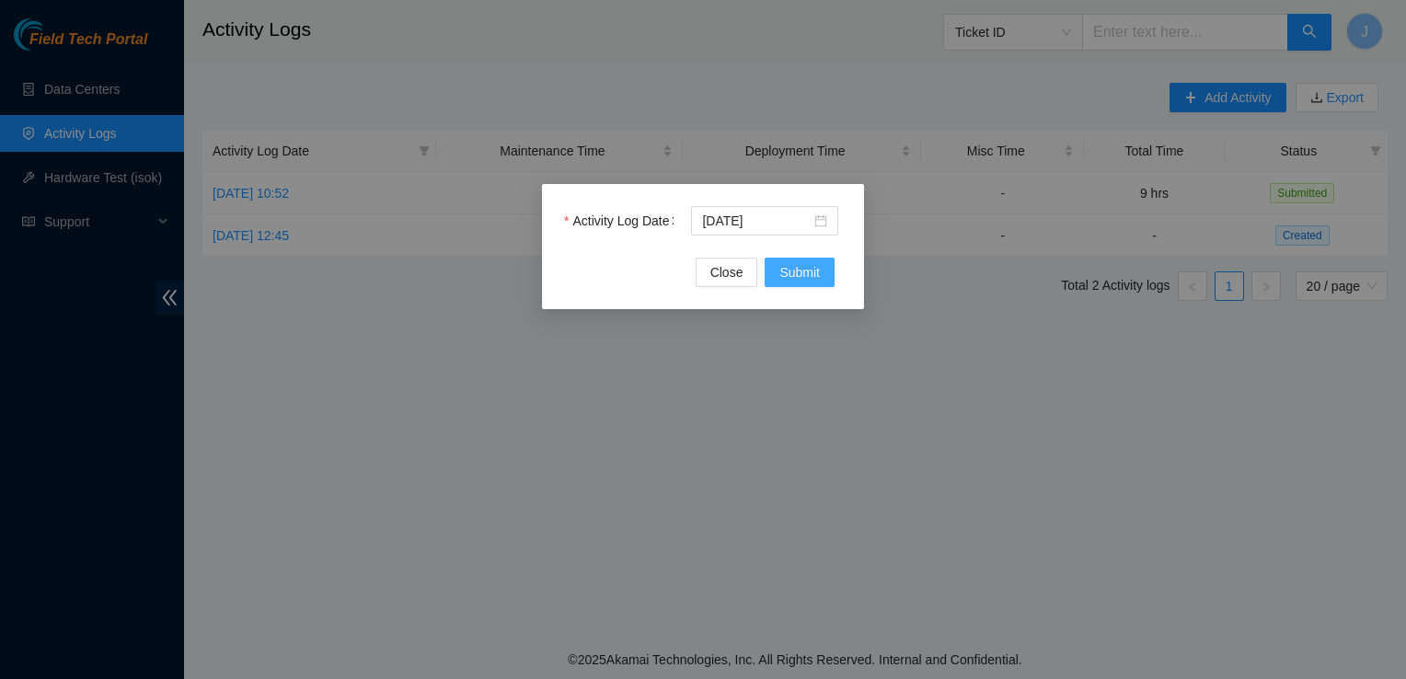
click at [787, 274] on span "Submit" at bounding box center [800, 272] width 40 height 20
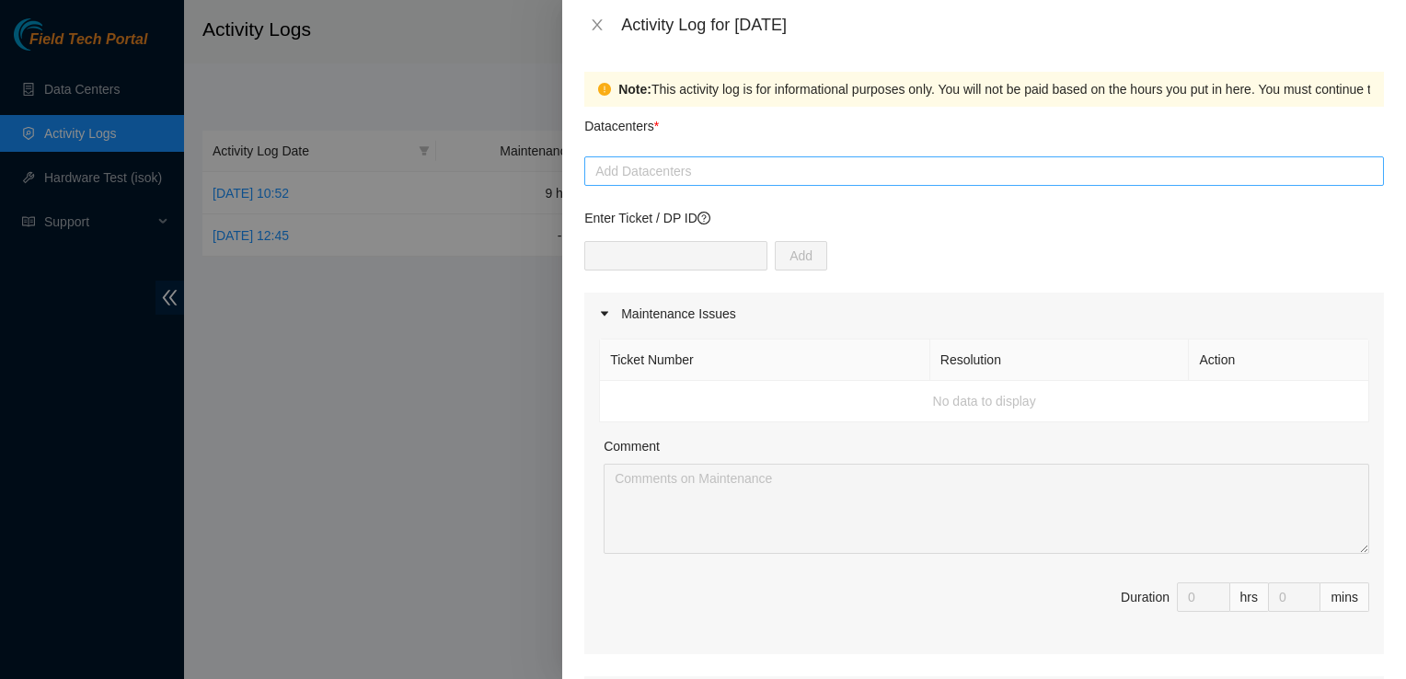
click at [727, 163] on div at bounding box center [984, 171] width 791 height 22
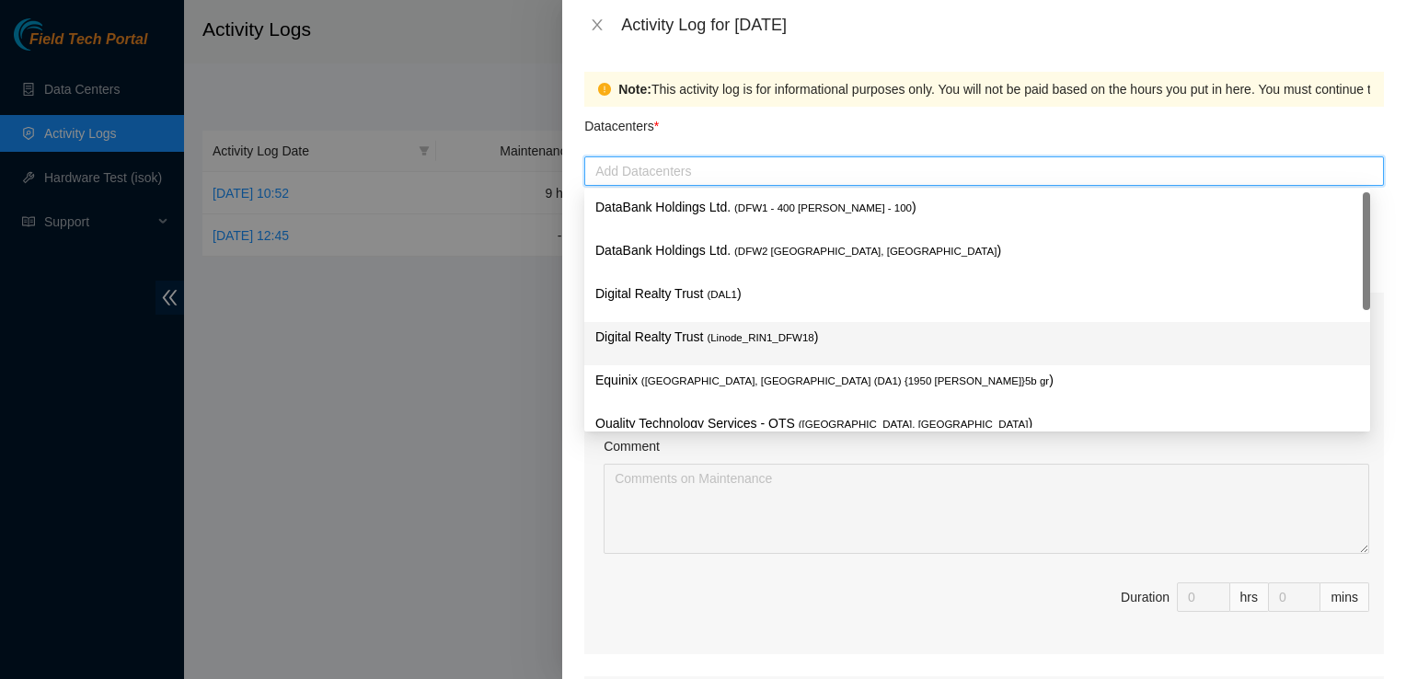
scroll to position [0, 0]
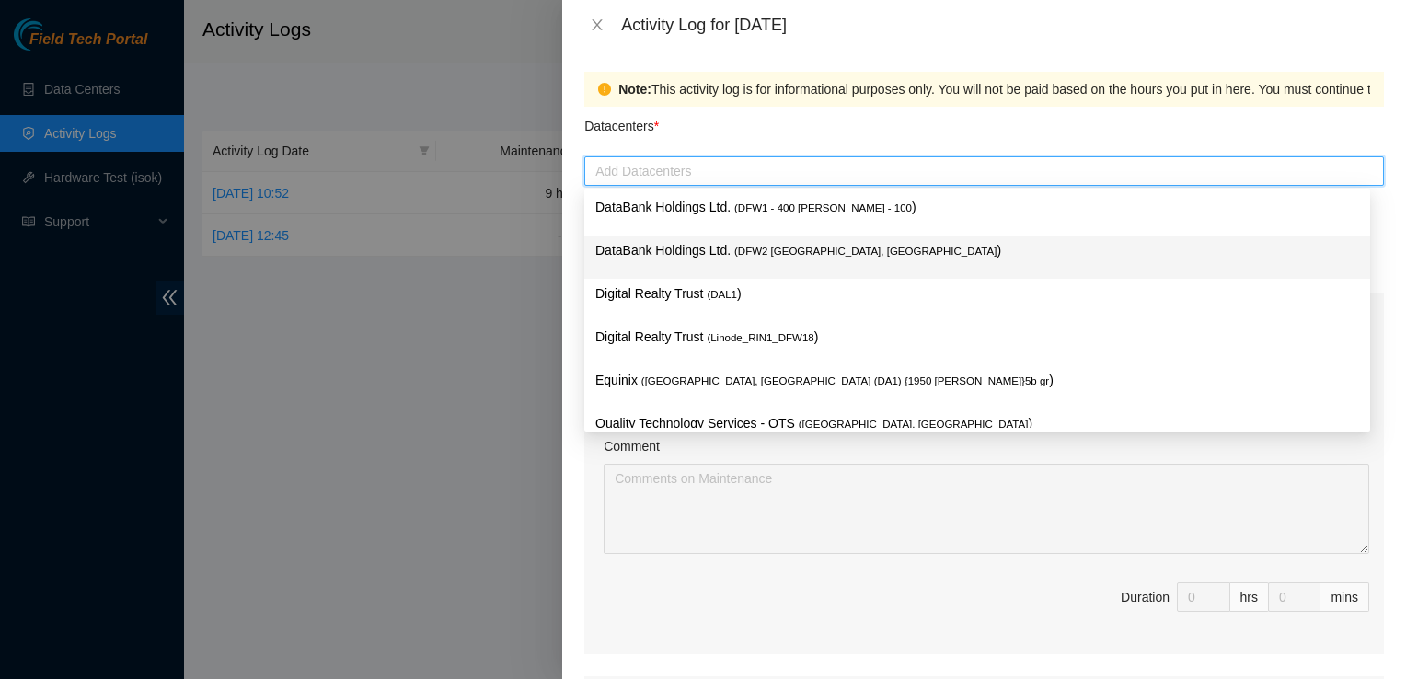
click at [856, 245] on p "DataBank Holdings Ltd. ( DFW2 Richardson, TX )" at bounding box center [977, 250] width 764 height 21
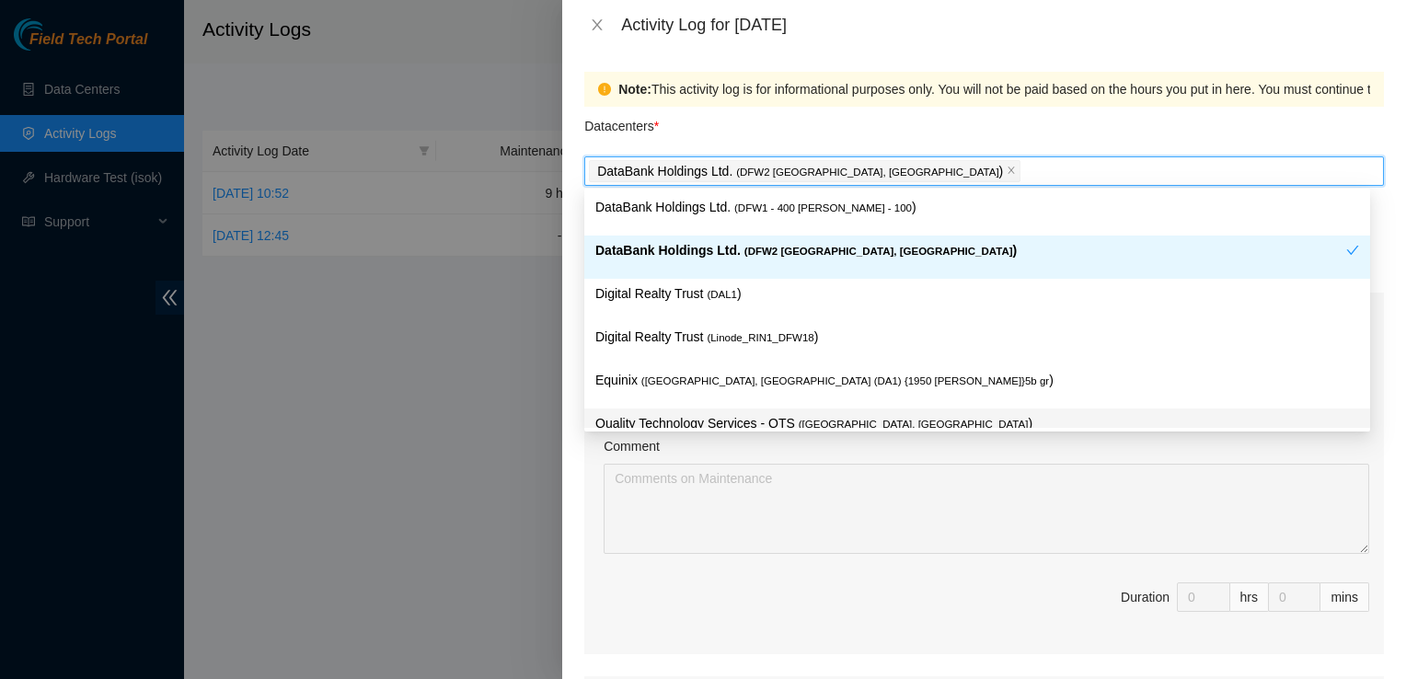
click at [866, 595] on span "Duration 0 hrs 0 mins" at bounding box center [984, 609] width 770 height 52
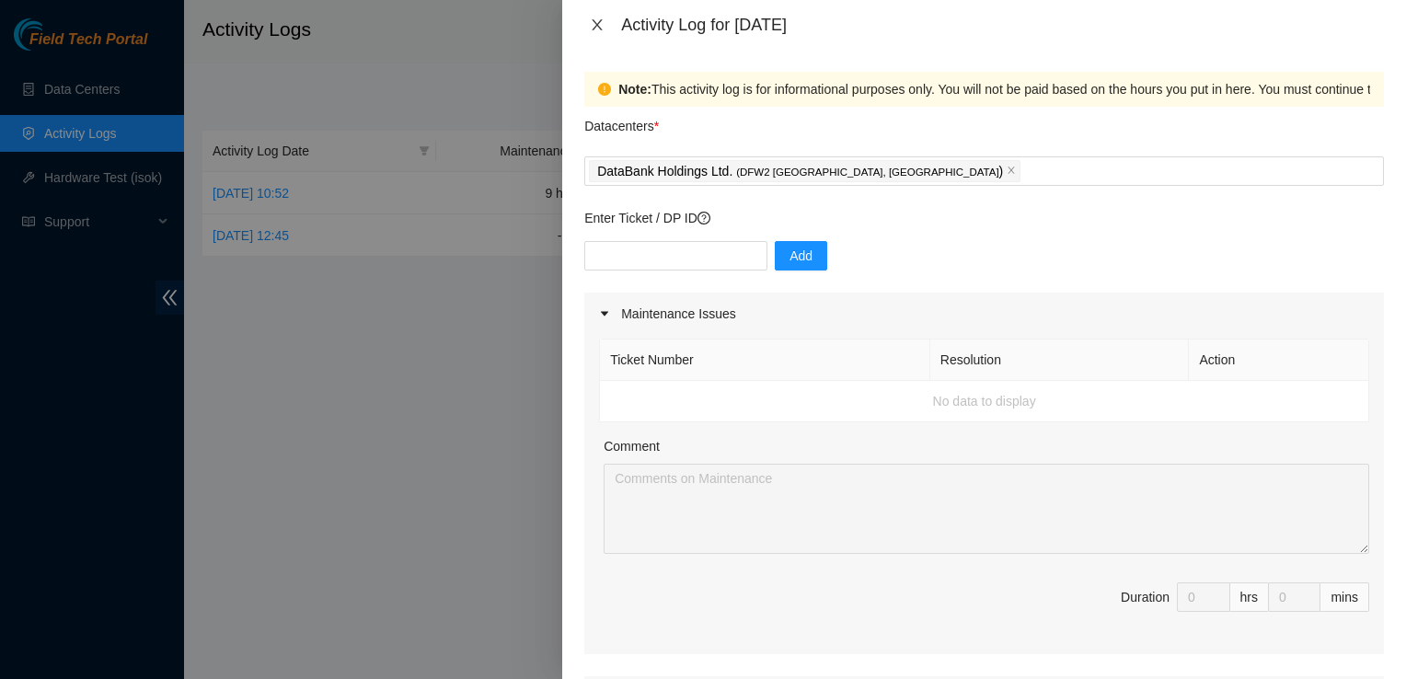
click at [593, 32] on button "Close" at bounding box center [597, 25] width 26 height 17
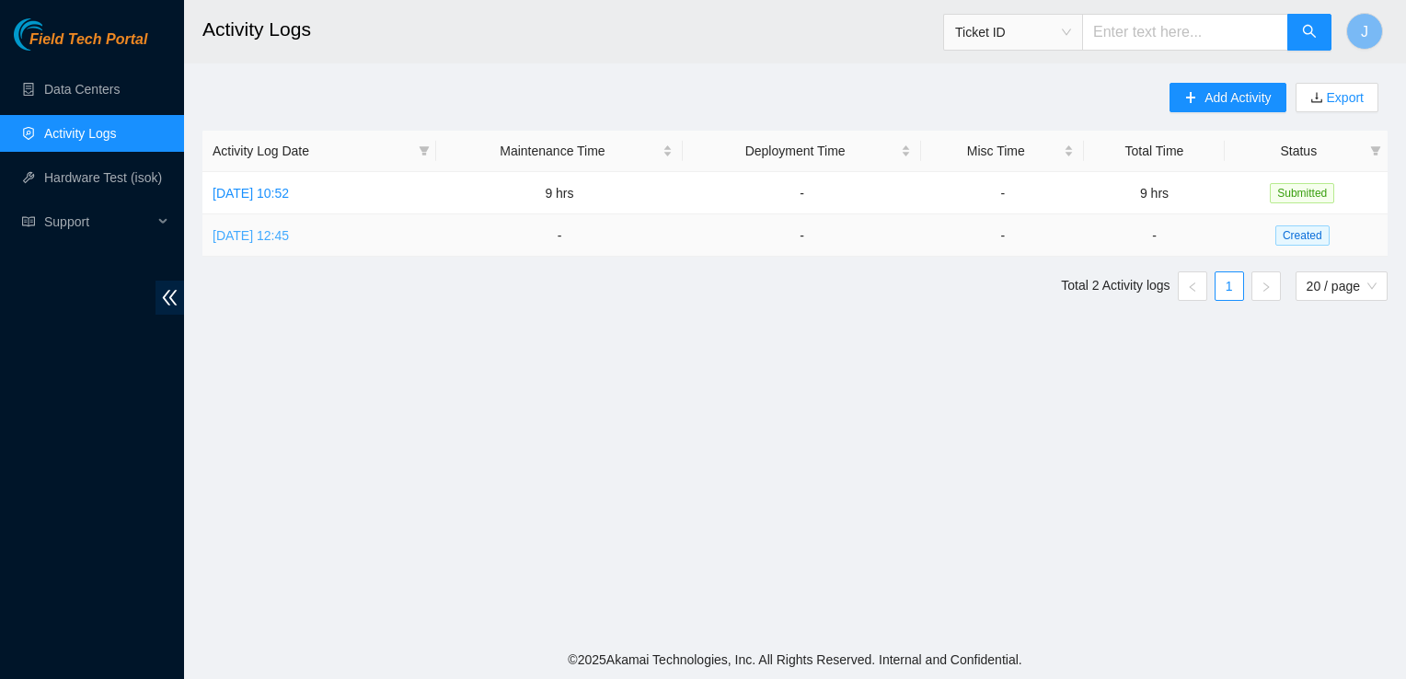
click at [260, 234] on link "Thu, 28 Aug 2025 12:45" at bounding box center [251, 235] width 76 height 15
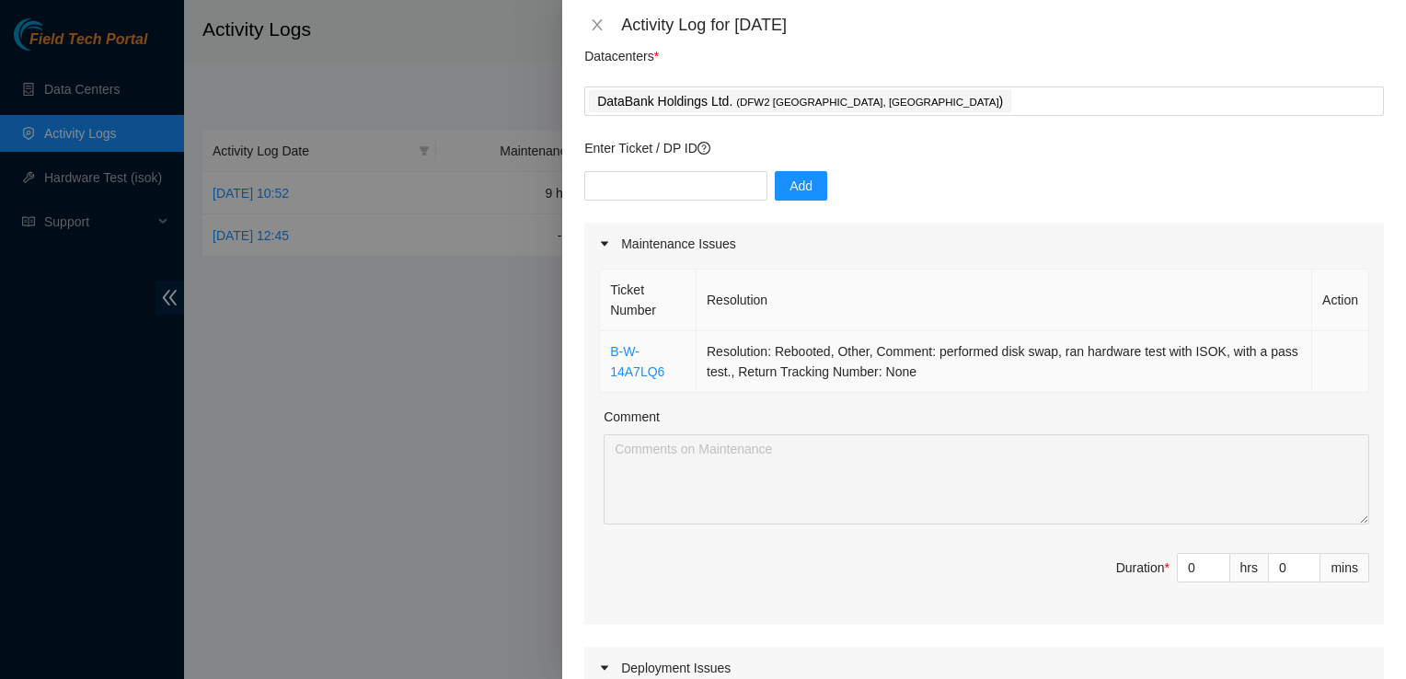
scroll to position [70, 0]
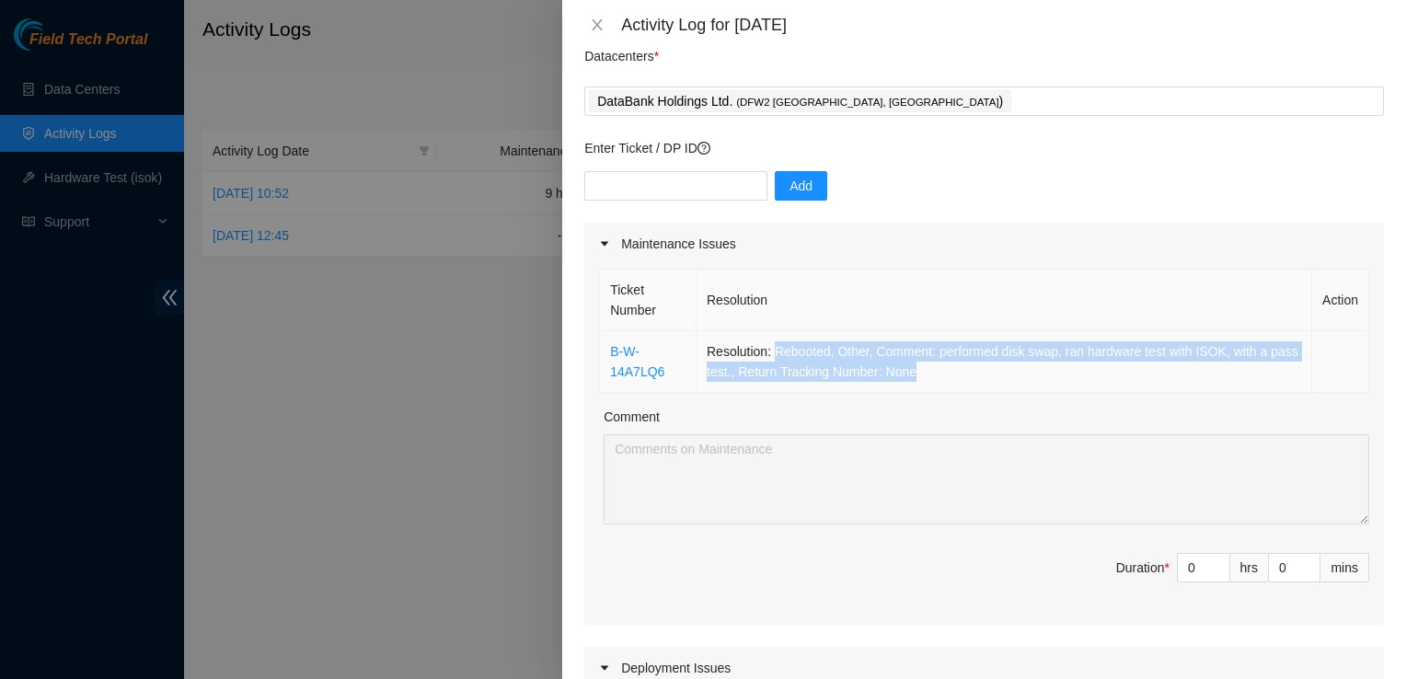
drag, startPoint x: 953, startPoint y: 381, endPoint x: 772, endPoint y: 351, distance: 183.8
click at [772, 351] on td "Resolution: Rebooted, Other, Comment: performed disk swap, ran hardware test wi…" at bounding box center [1005, 362] width 616 height 62
copy td "Rebooted, Other, Comment: performed disk swap, ran hardware test with ISOK, wit…"
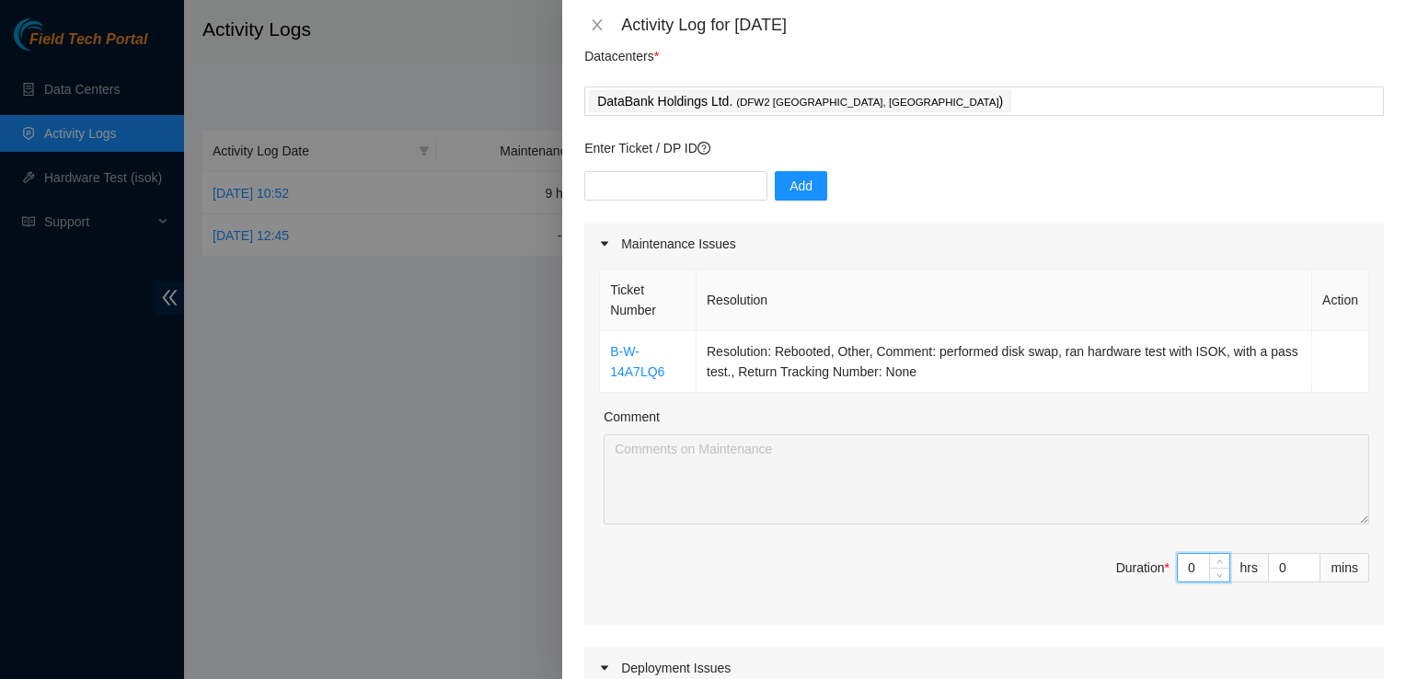
click at [1185, 568] on input "0" at bounding box center [1204, 568] width 52 height 28
type input "09"
type input "9"
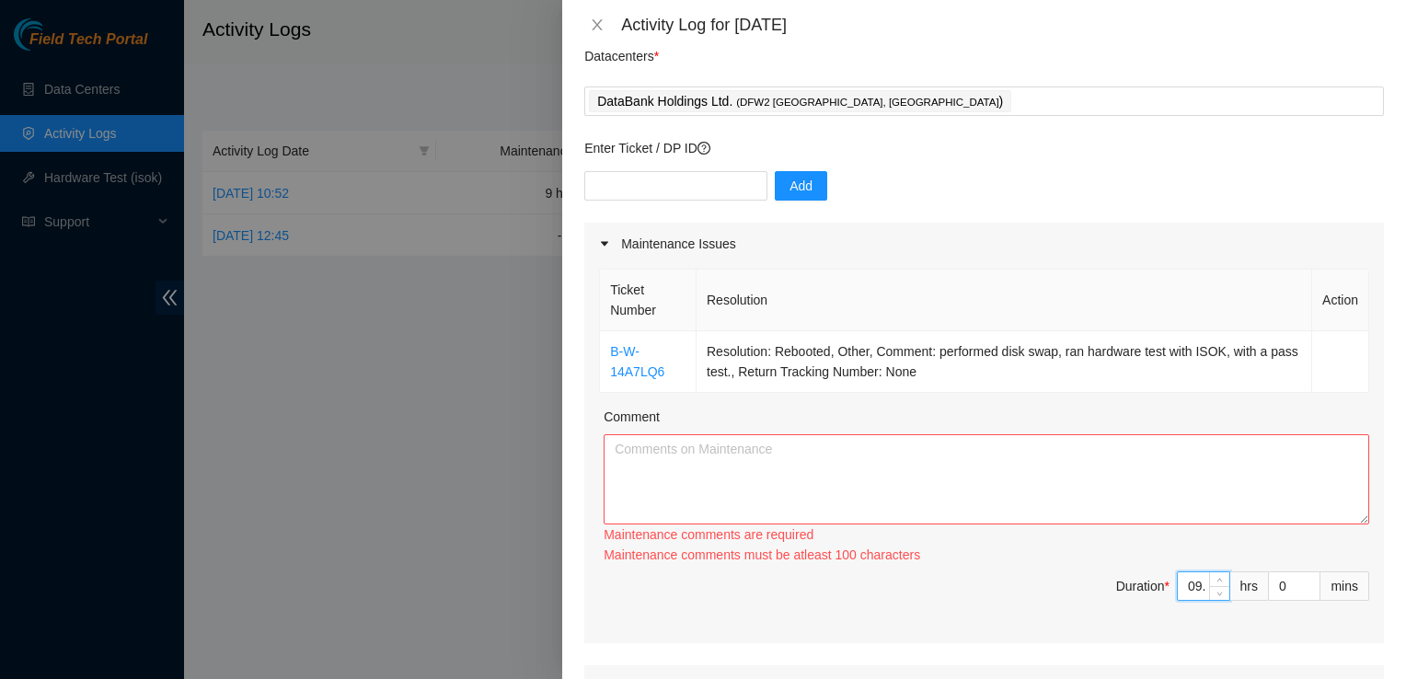
type input "09.7"
type input "9.7"
type input "09.75"
type input "9.75"
type input "09.7"
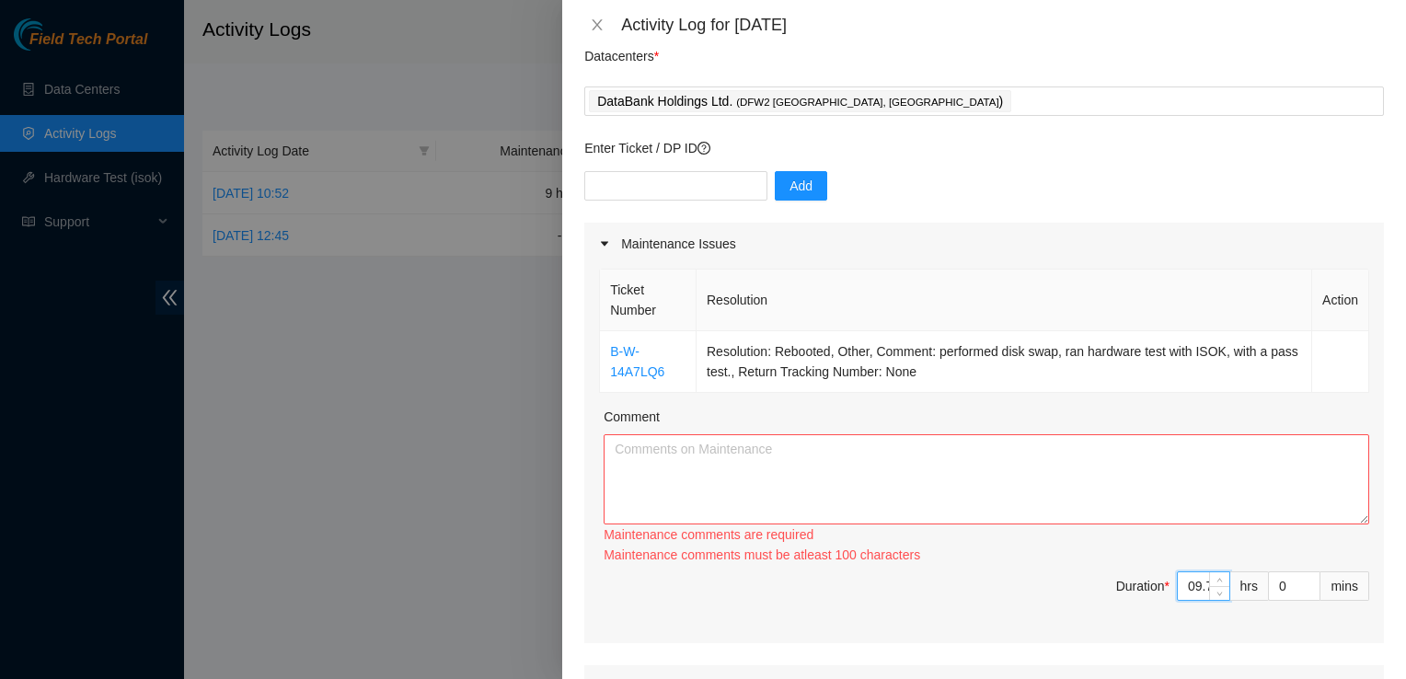
type input "9.7"
type input "09.75"
type input "9.75"
click at [1040, 589] on span "Duration * 9.75 hrs 0 mins" at bounding box center [984, 598] width 770 height 52
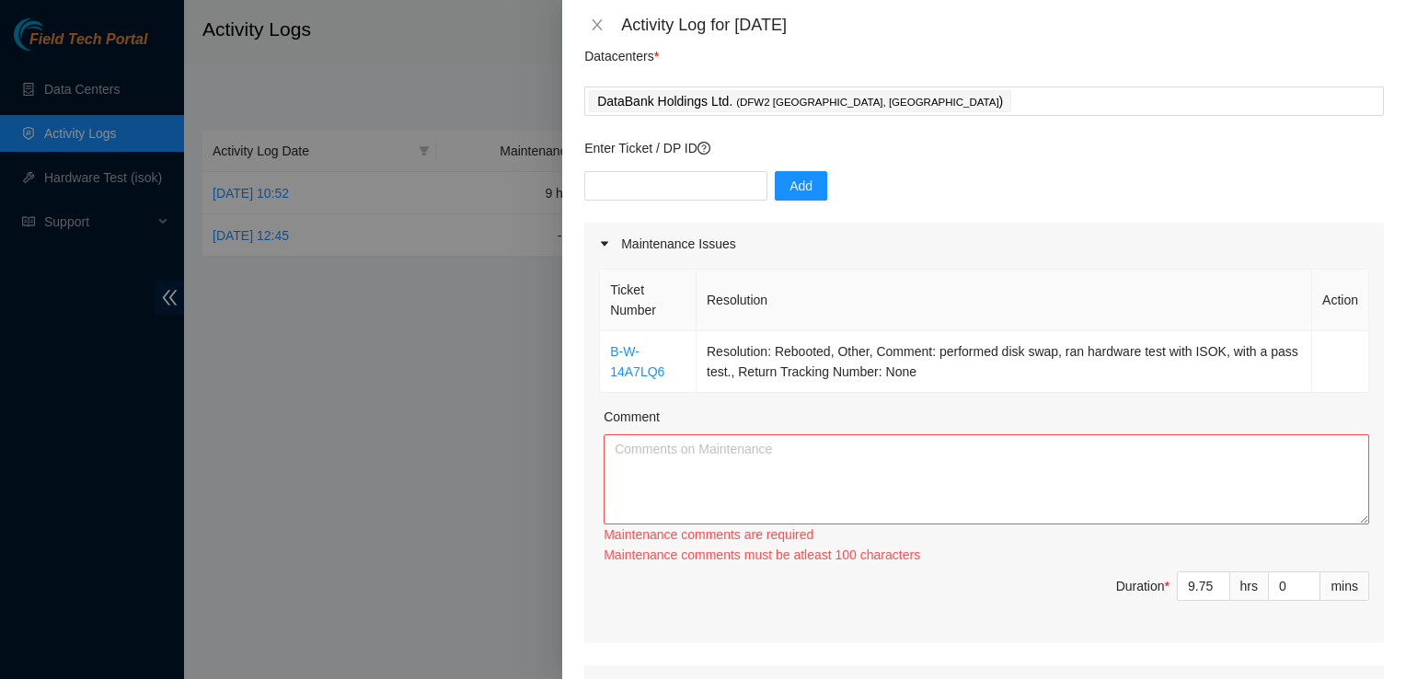
click at [1162, 640] on div "Ticket Number Resolution Action B-W-14A7LQ6 Resolution: Rebooted, Other, Commen…" at bounding box center [984, 454] width 800 height 378
click at [869, 491] on textarea "Comment" at bounding box center [987, 479] width 766 height 90
paste textarea "today, i trained mostly online at home, learning new topics in preparation for …"
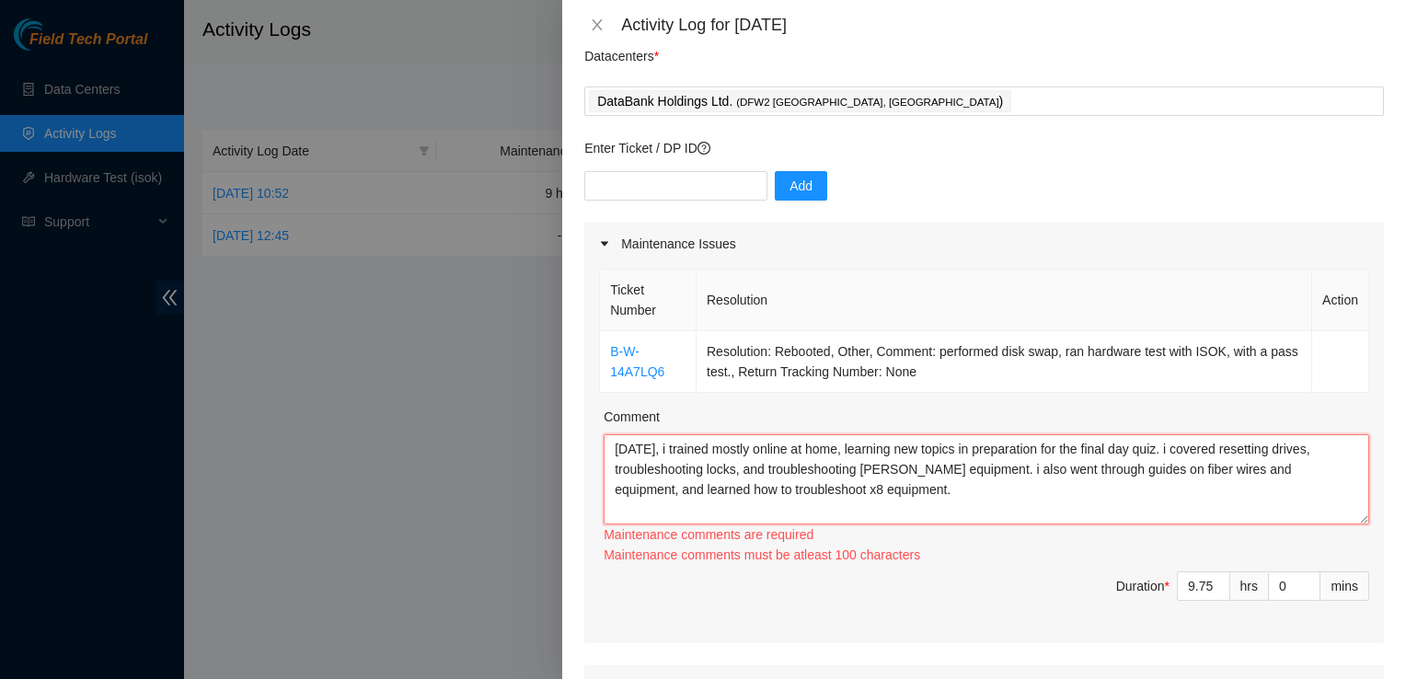
scroll to position [75, 0]
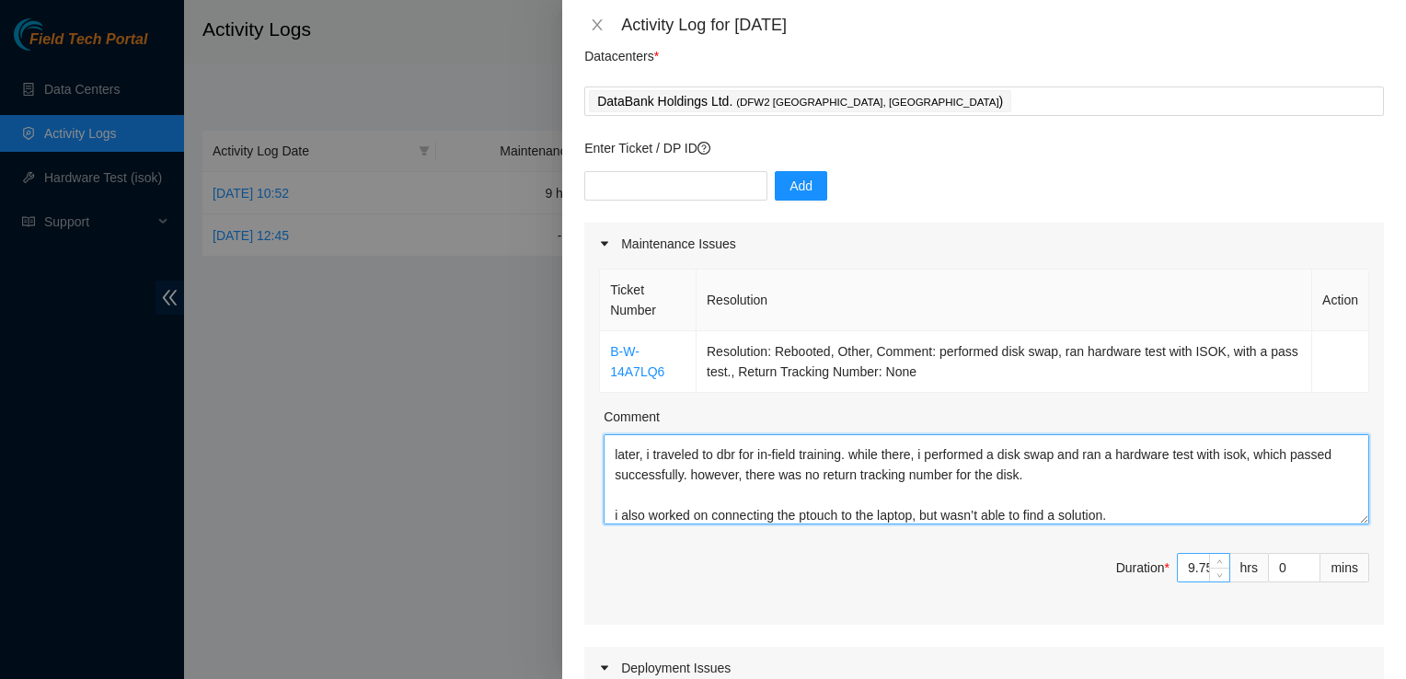
type textarea "today, i trained mostly online at home, learning new topics in preparation for …"
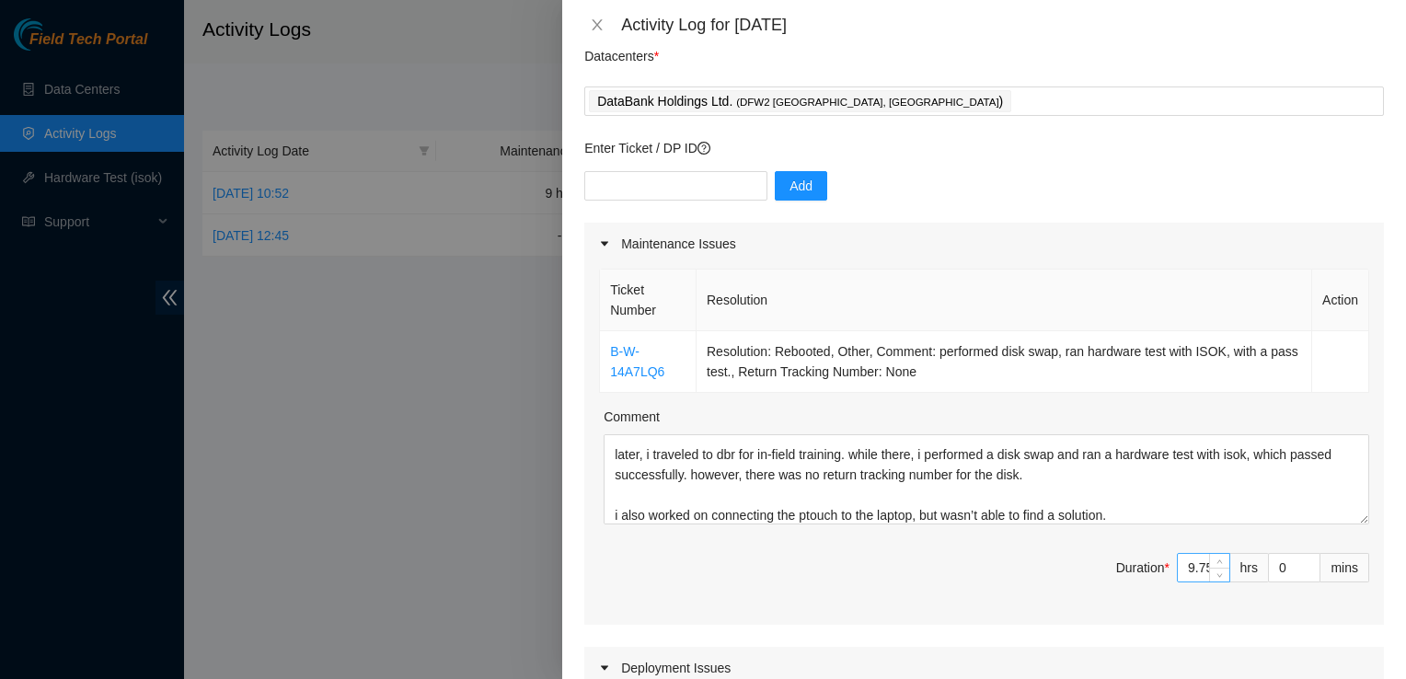
click at [1185, 566] on input "9.75" at bounding box center [1204, 568] width 52 height 28
type input "9.7"
type input "9."
type input "9"
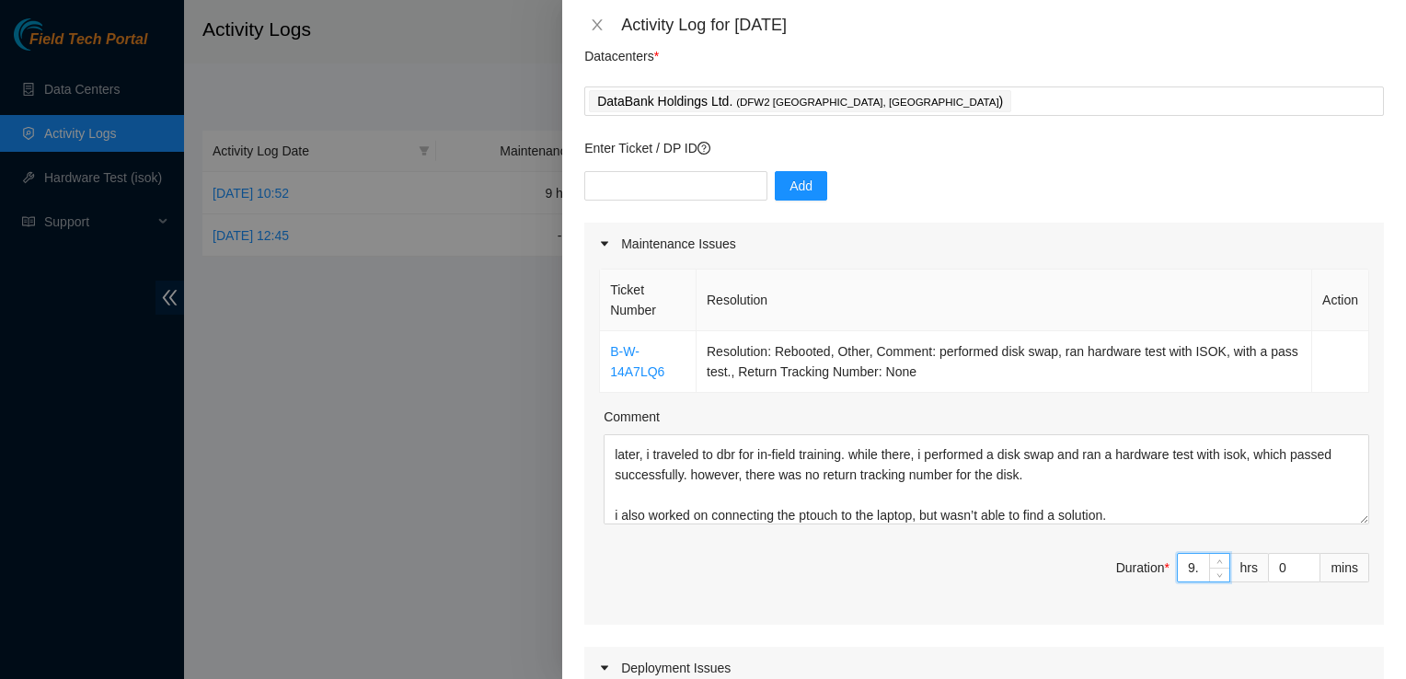
type input "9"
type input "0"
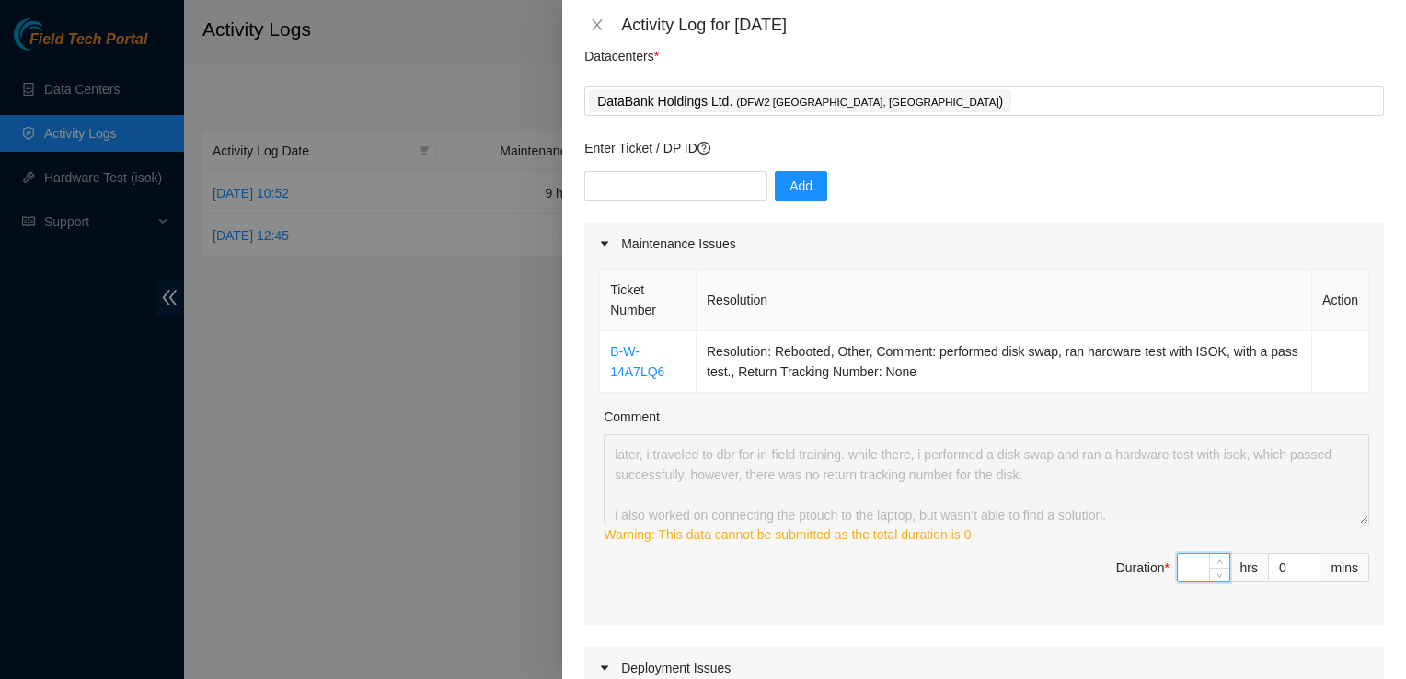
type input "1"
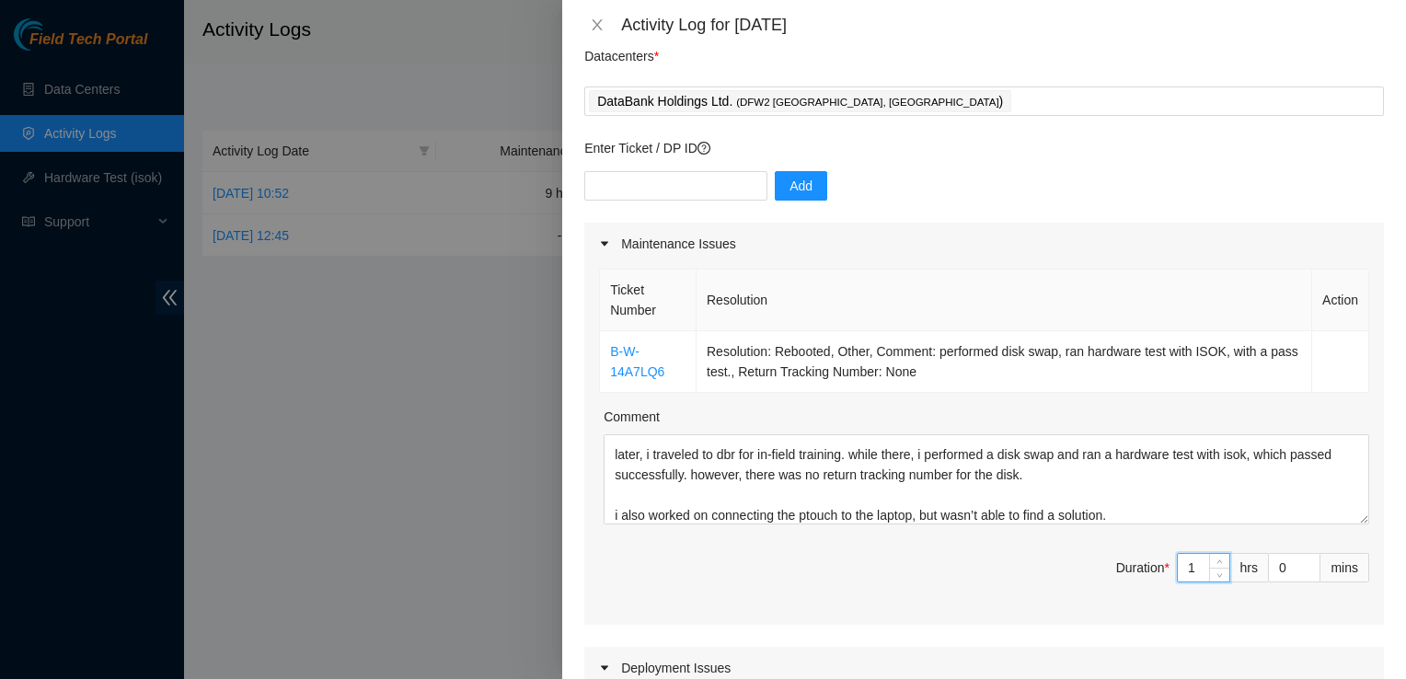
type input "10"
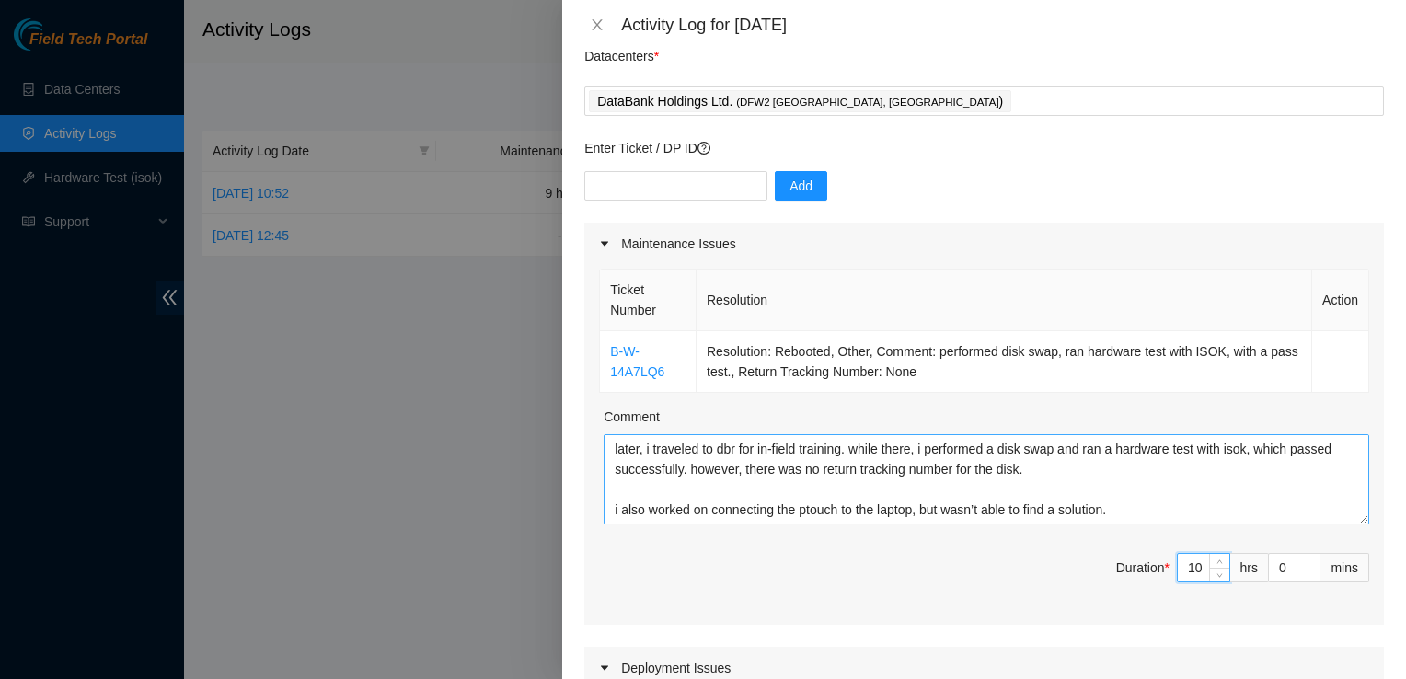
type input "10"
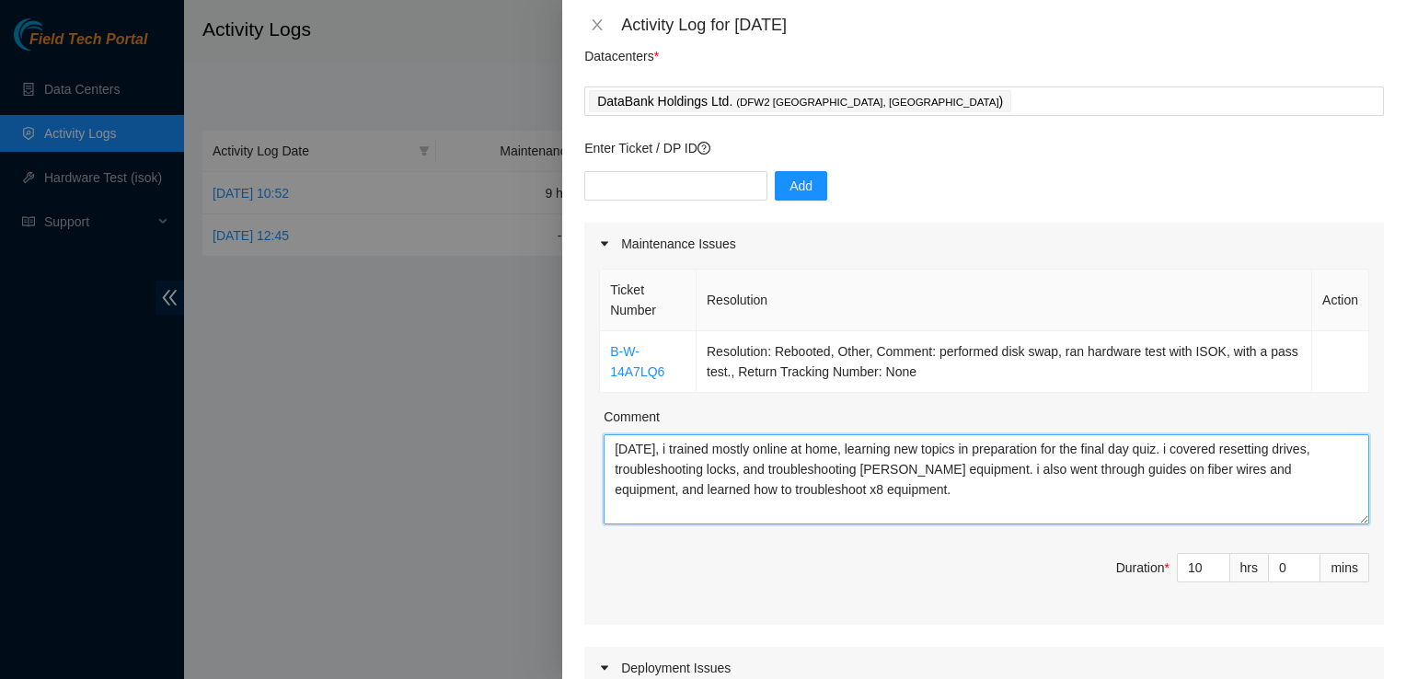
drag, startPoint x: 1082, startPoint y: 472, endPoint x: 874, endPoint y: 498, distance: 209.6
click at [874, 498] on textarea "today, i trained mostly online at home, learning new topics in preparation for …" at bounding box center [987, 479] width 766 height 90
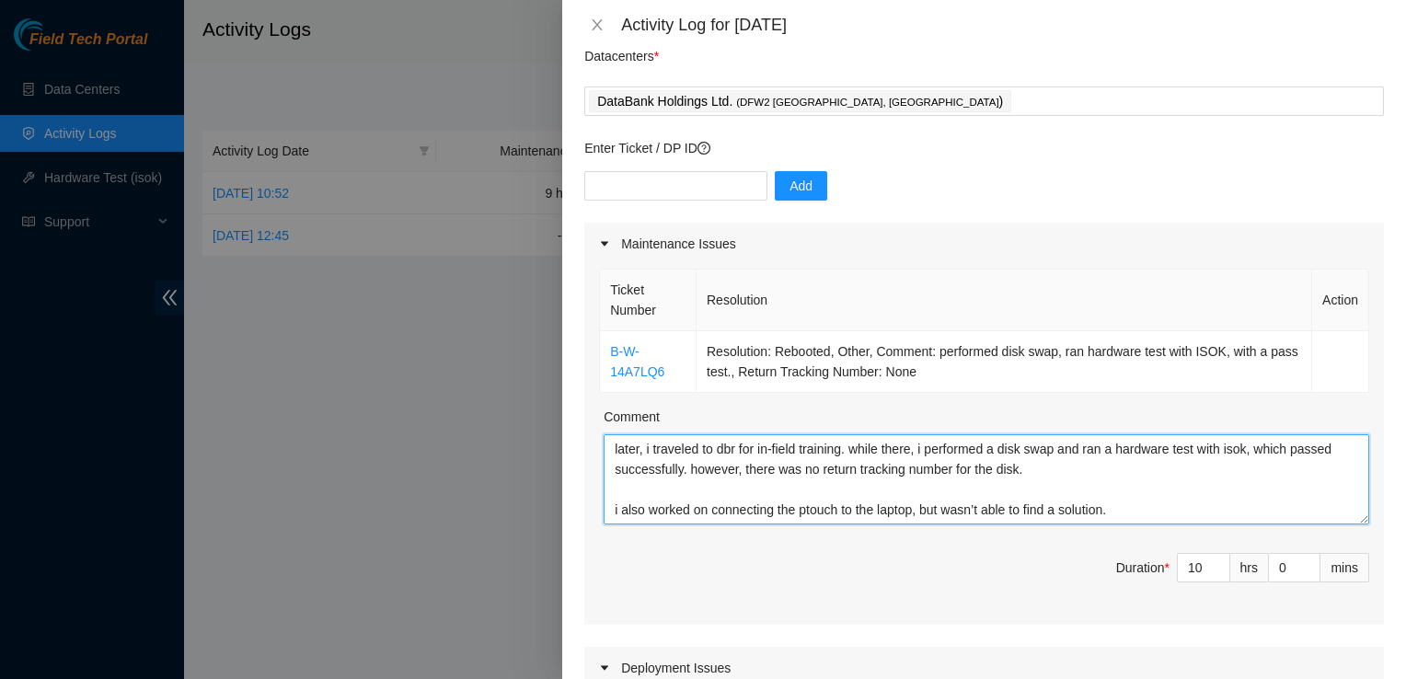
click at [1064, 473] on textarea "today, i trained mostly online at home, learning new topics in preparation for …" at bounding box center [987, 479] width 766 height 90
type textarea "today, i trained mostly online at home, learning new topics in preparation for …"
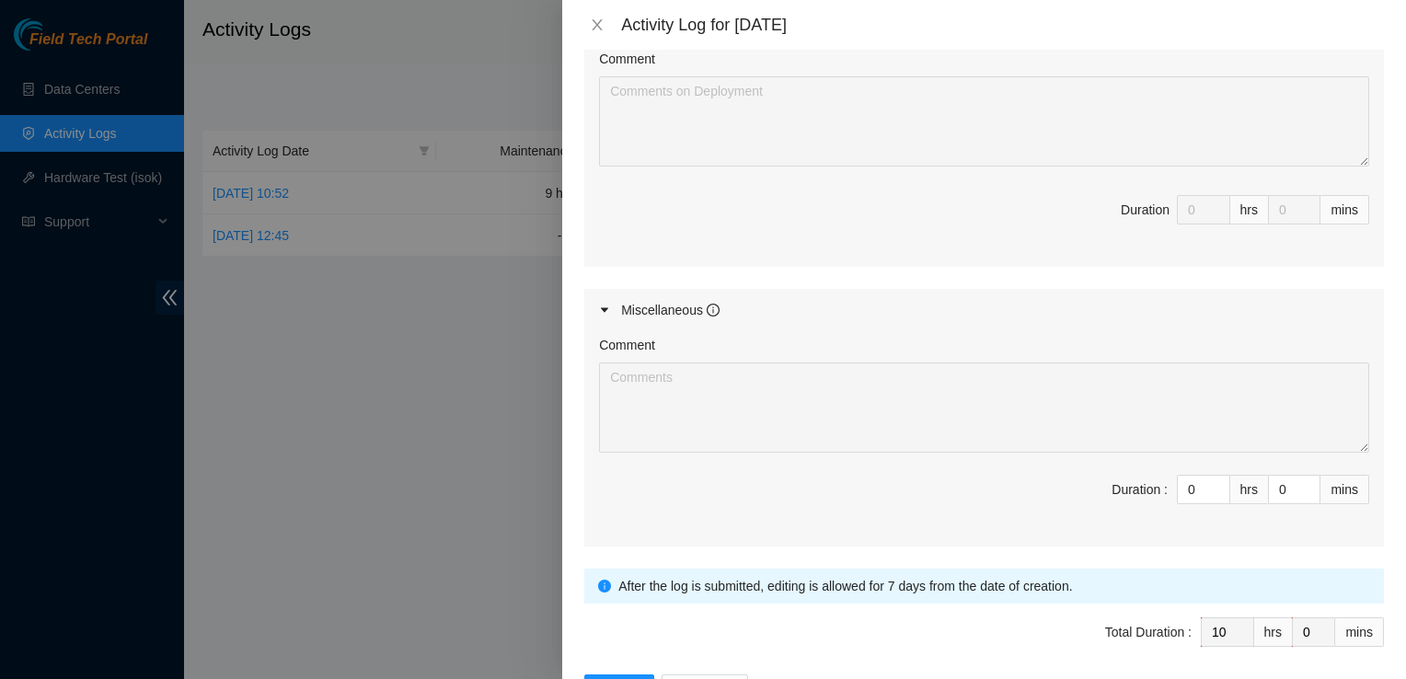
scroll to position [875, 0]
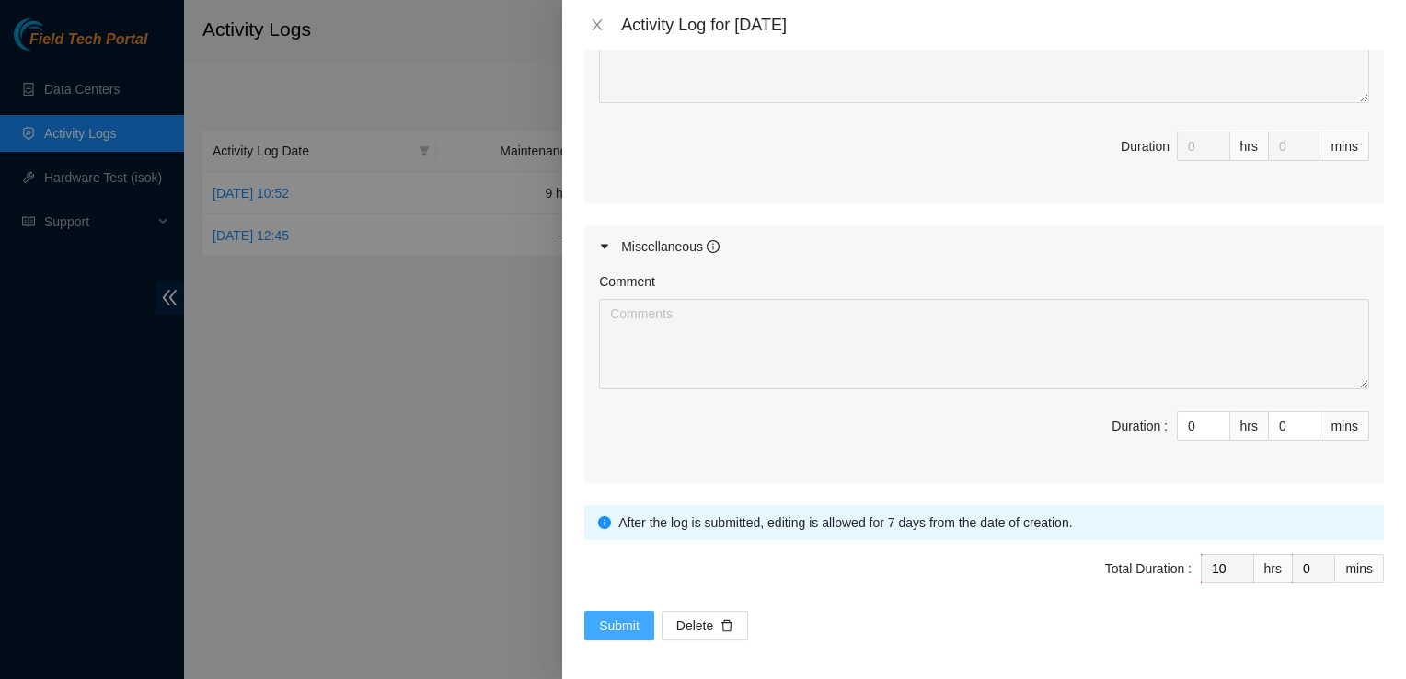
click at [622, 616] on span "Submit" at bounding box center [619, 626] width 40 height 20
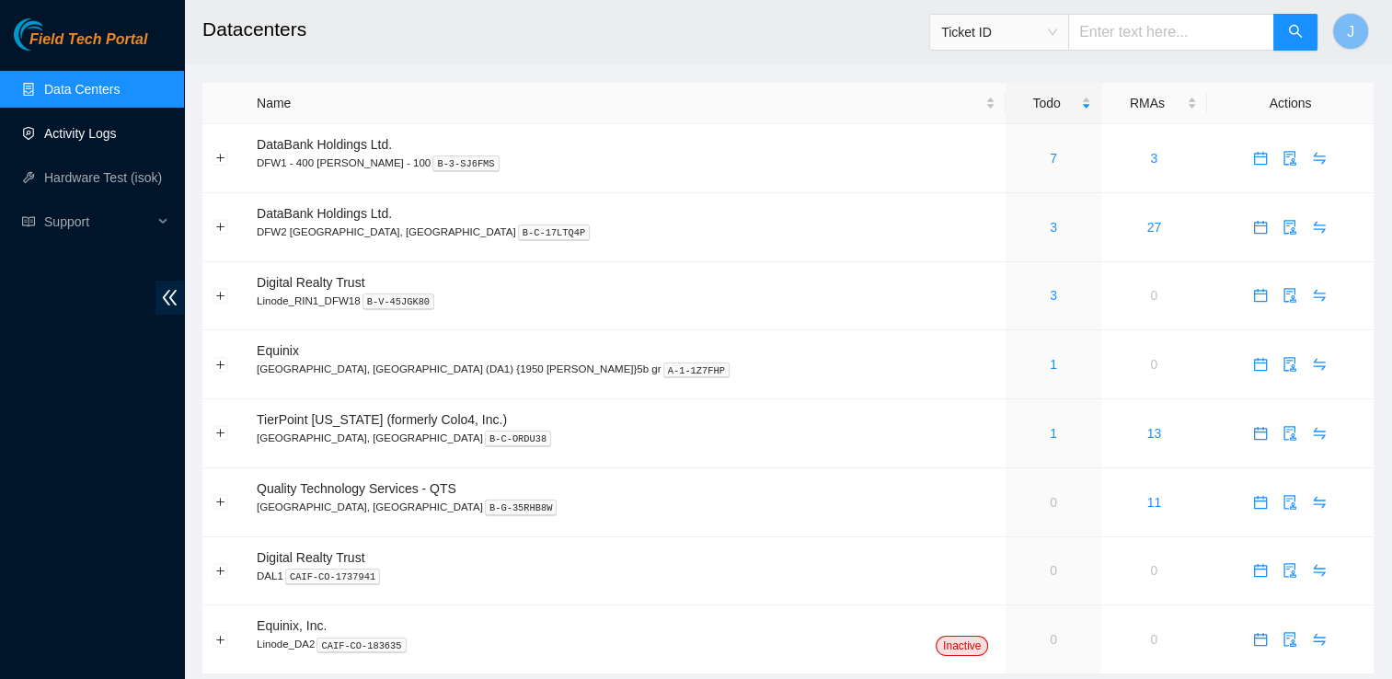
click at [116, 131] on link "Activity Logs" at bounding box center [80, 133] width 73 height 15
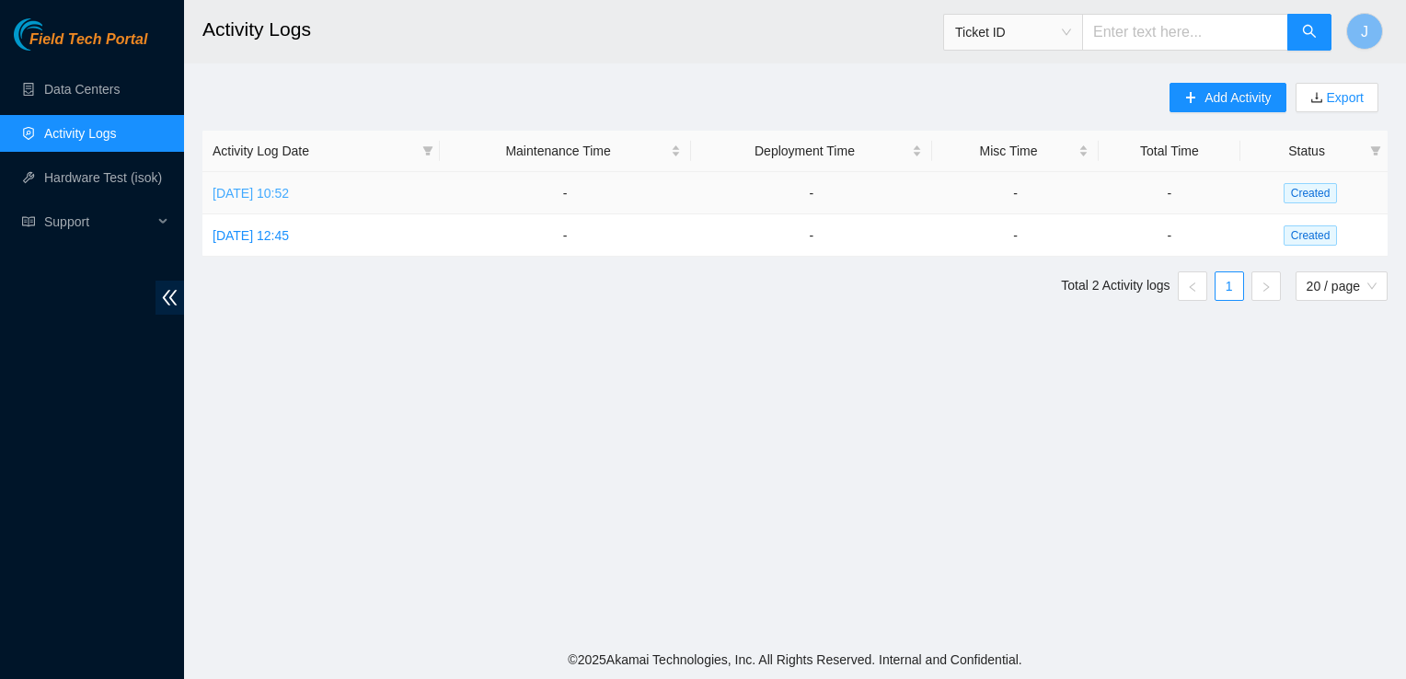
click at [289, 190] on link "[DATE] 10:52" at bounding box center [251, 193] width 76 height 15
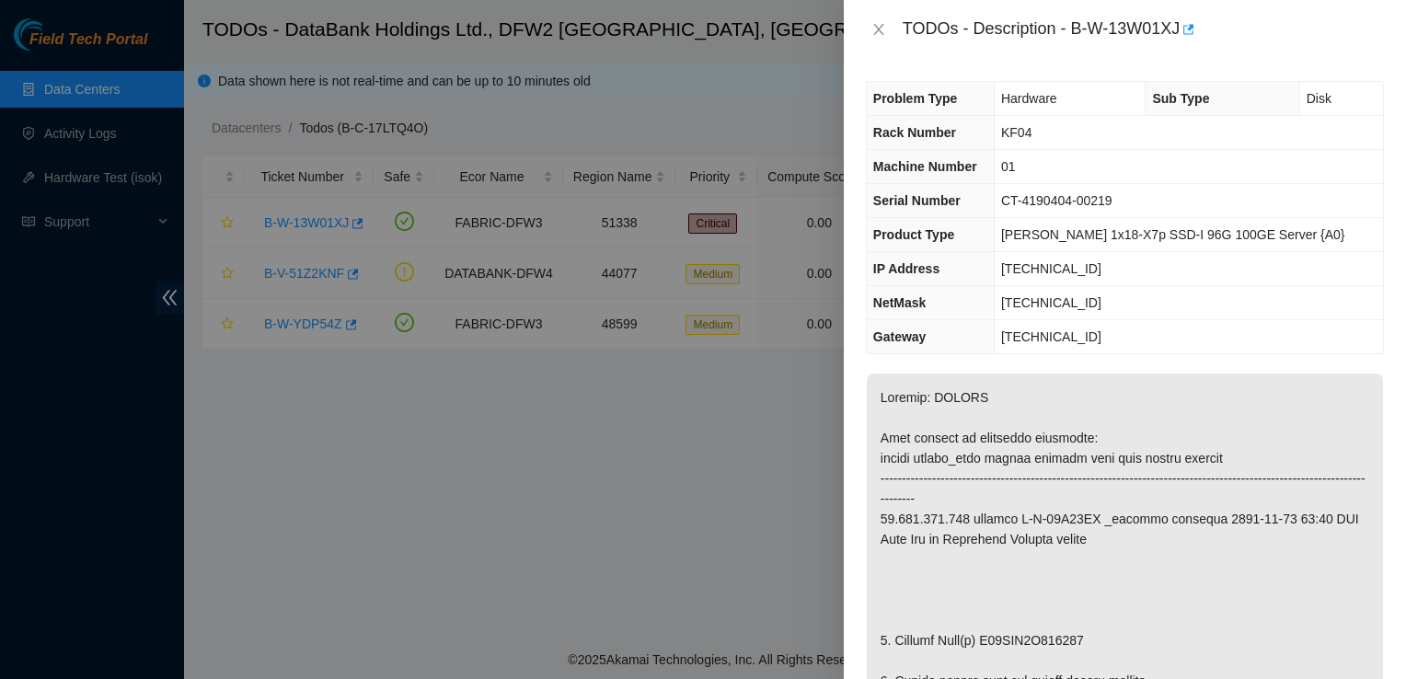
scroll to position [61, 0]
